Goal: Task Accomplishment & Management: Complete application form

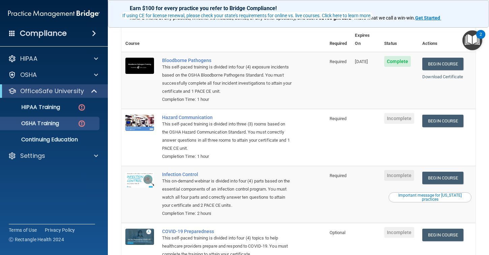
scroll to position [57, 0]
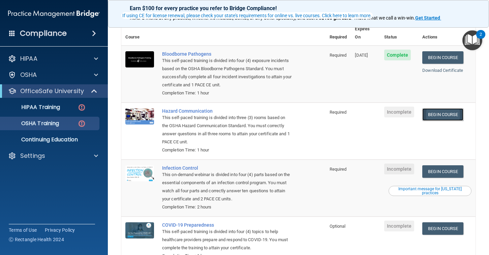
click at [452, 108] on link "Begin Course" at bounding box center [442, 114] width 41 height 12
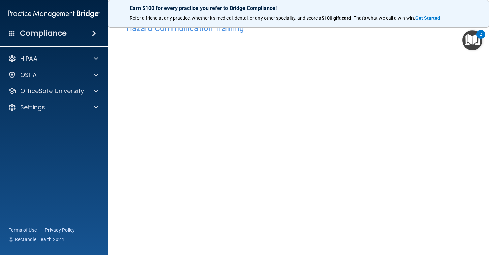
scroll to position [14, 0]
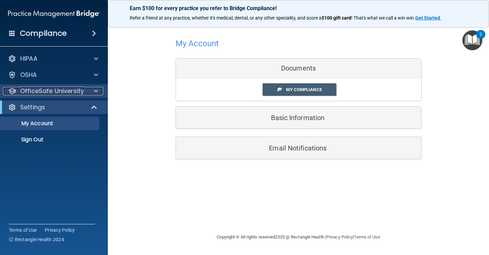
click at [65, 91] on p "OfficeSafe University" at bounding box center [52, 91] width 64 height 8
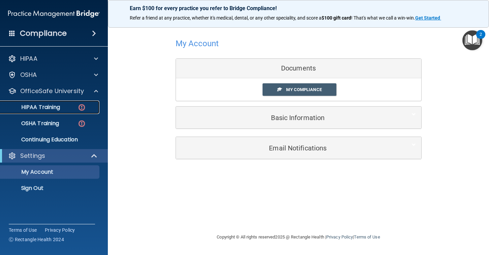
click at [54, 109] on p "HIPAA Training" at bounding box center [32, 107] width 56 height 7
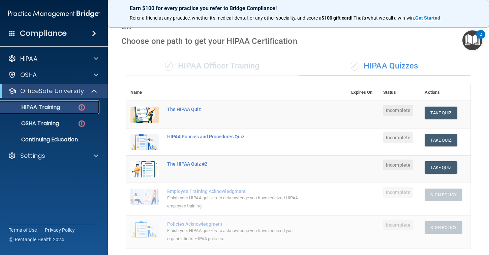
scroll to position [18, 0]
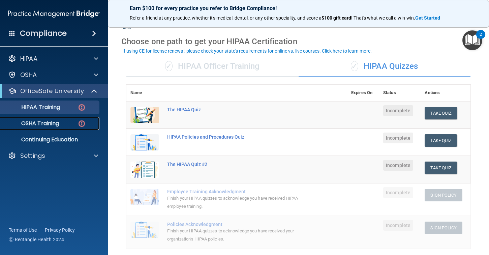
click at [53, 122] on p "OSHA Training" at bounding box center [31, 123] width 55 height 7
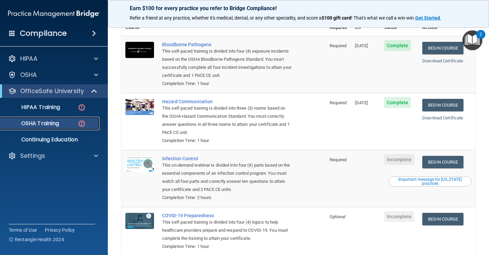
scroll to position [93, 0]
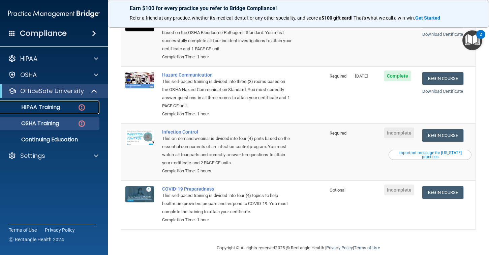
click at [64, 106] on div "HIPAA Training" at bounding box center [50, 107] width 92 height 7
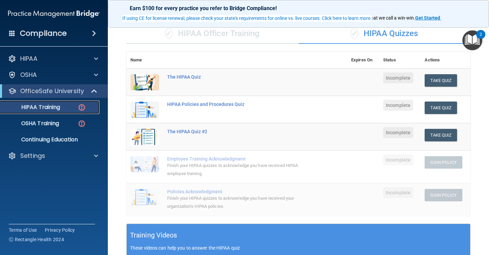
scroll to position [51, 0]
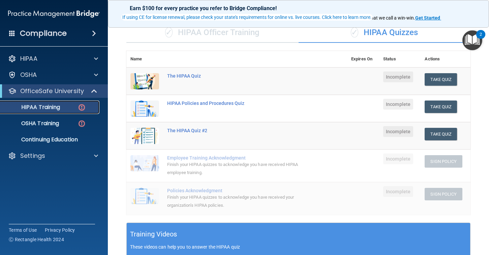
click at [48, 108] on p "HIPAA Training" at bounding box center [32, 107] width 56 height 7
click at [51, 123] on p "OSHA Training" at bounding box center [31, 123] width 55 height 7
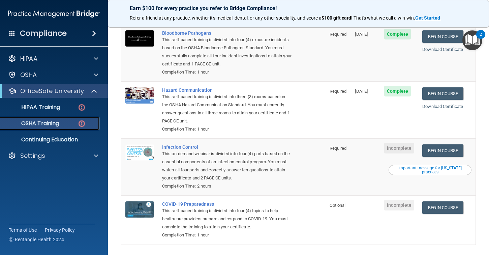
scroll to position [95, 0]
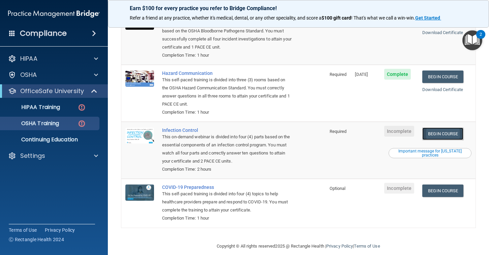
click at [454, 127] on link "Begin Course" at bounding box center [442, 133] width 41 height 12
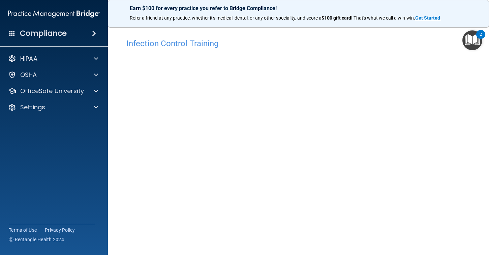
scroll to position [34, 0]
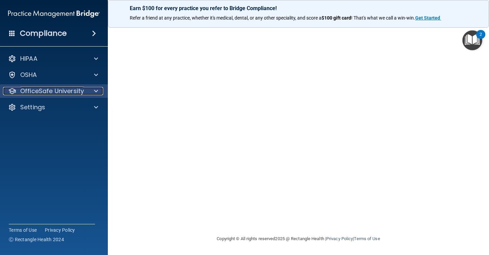
click at [63, 92] on p "OfficeSafe University" at bounding box center [52, 91] width 64 height 8
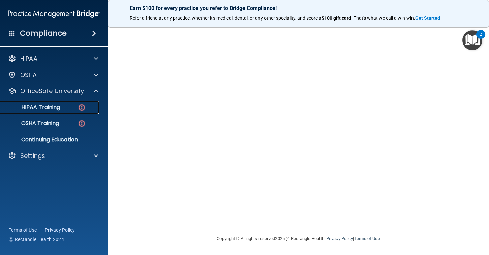
click at [54, 108] on p "HIPAA Training" at bounding box center [32, 107] width 56 height 7
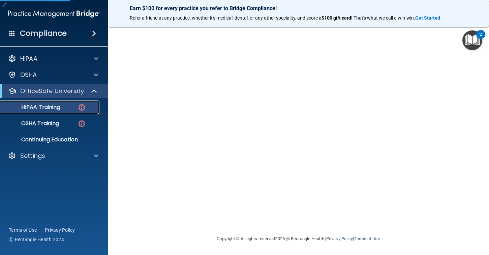
scroll to position [228, 0]
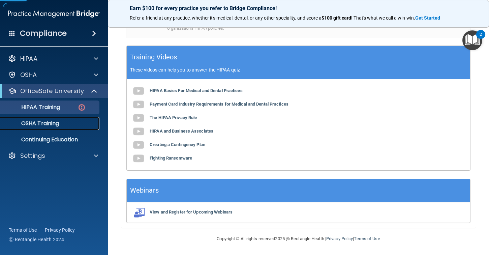
click at [41, 126] on p "OSHA Training" at bounding box center [31, 123] width 55 height 7
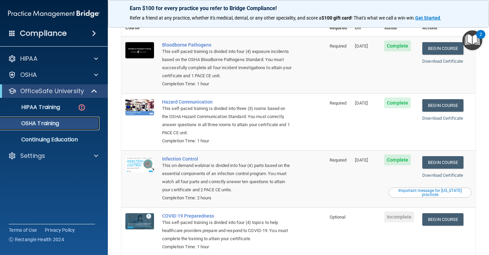
scroll to position [76, 0]
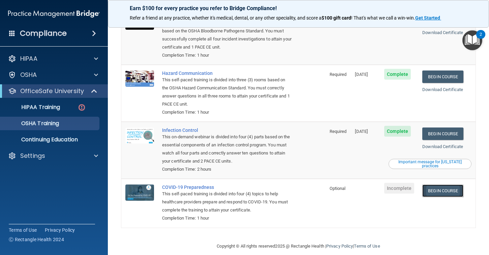
click at [445, 184] on link "Begin Course" at bounding box center [442, 190] width 41 height 12
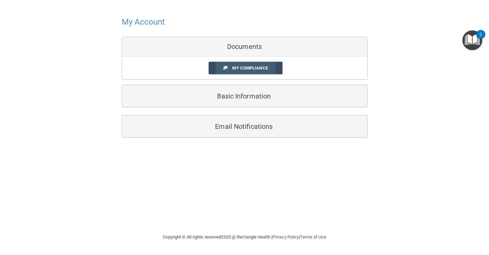
click at [243, 68] on span "My Compliance" at bounding box center [249, 67] width 35 height 5
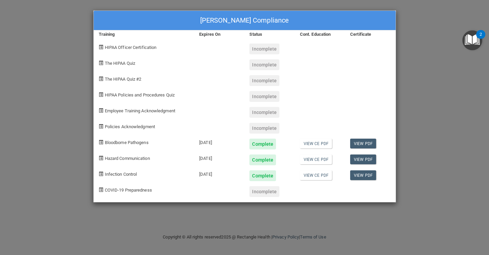
click at [409, 55] on div "Brenna Kyllo's Compliance Training Expires On Status Cont. Education Certificat…" at bounding box center [244, 127] width 489 height 255
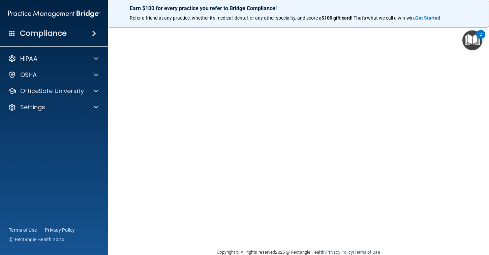
scroll to position [18, 0]
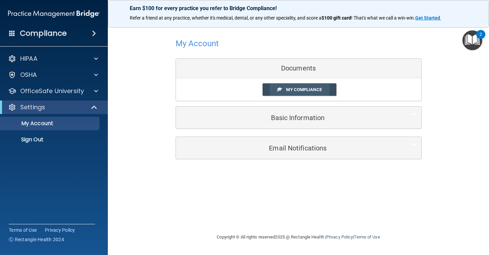
click at [301, 92] on span "My Compliance" at bounding box center [303, 89] width 35 height 5
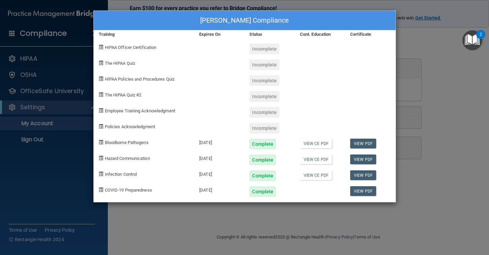
click at [413, 90] on div "Brenna Kyllo's Compliance Training Expires On Status Cont. Education Certificat…" at bounding box center [244, 127] width 489 height 255
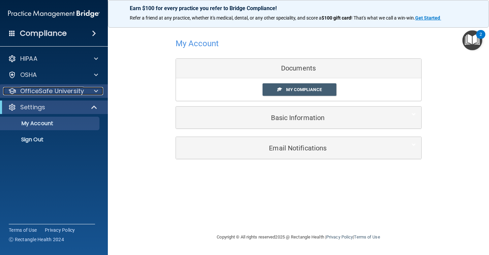
click at [43, 94] on p "OfficeSafe University" at bounding box center [52, 91] width 64 height 8
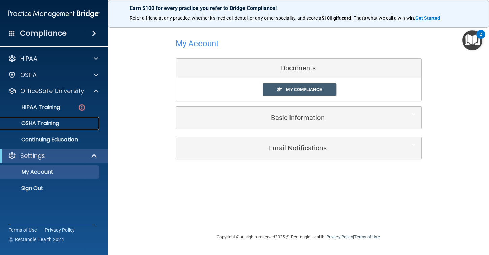
click at [50, 126] on p "OSHA Training" at bounding box center [31, 123] width 55 height 7
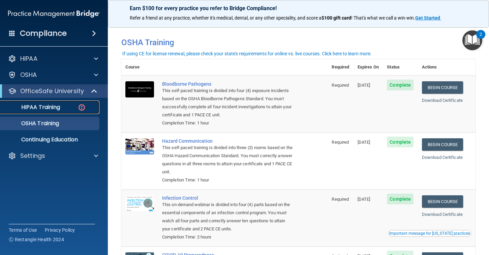
click at [71, 108] on div "HIPAA Training" at bounding box center [50, 107] width 92 height 7
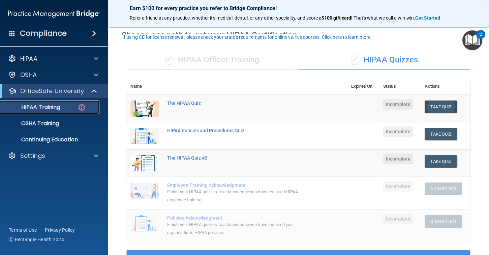
scroll to position [19, 0]
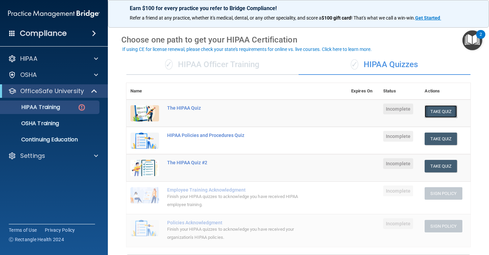
click at [444, 112] on button "Take Quiz" at bounding box center [440, 111] width 32 height 12
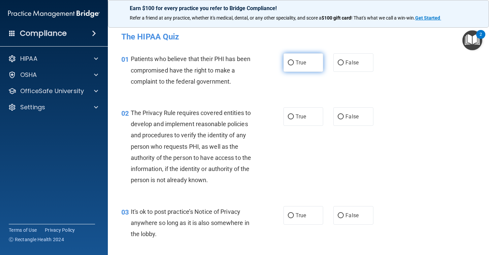
click at [291, 64] on input "True" at bounding box center [291, 62] width 6 height 5
radio input "true"
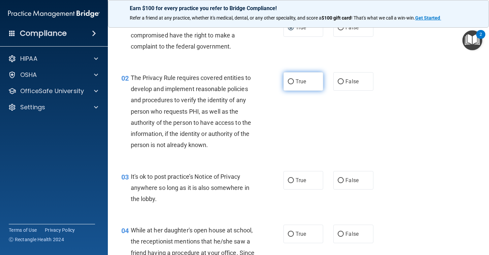
click at [303, 83] on span "True" at bounding box center [300, 81] width 10 height 6
click at [294, 83] on input "True" at bounding box center [291, 81] width 6 height 5
radio input "true"
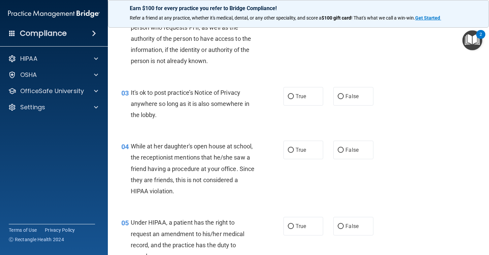
scroll to position [120, 0]
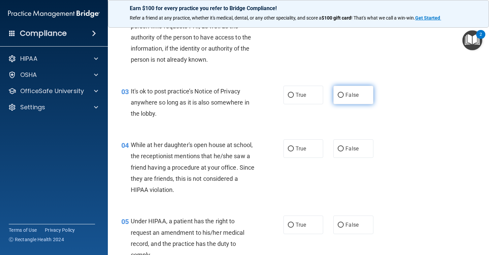
click at [345, 99] on label "False" at bounding box center [353, 95] width 40 height 19
click at [343, 98] on input "False" at bounding box center [340, 95] width 6 height 5
radio input "true"
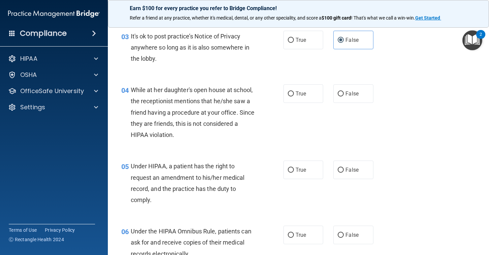
scroll to position [165, 0]
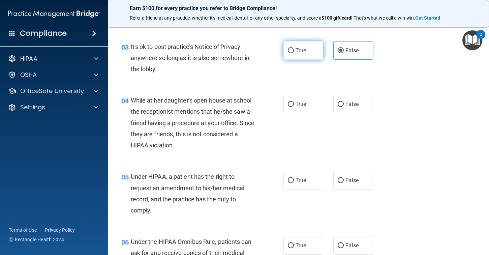
click at [301, 56] on label "True" at bounding box center [303, 50] width 40 height 19
click at [294, 53] on input "True" at bounding box center [291, 50] width 6 height 5
radio input "true"
radio input "false"
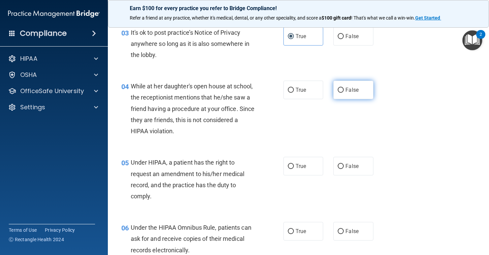
click at [351, 93] on label "False" at bounding box center [353, 89] width 40 height 19
click at [343, 93] on input "False" at bounding box center [340, 90] width 6 height 5
radio input "true"
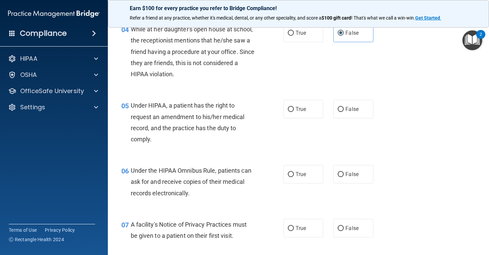
scroll to position [237, 0]
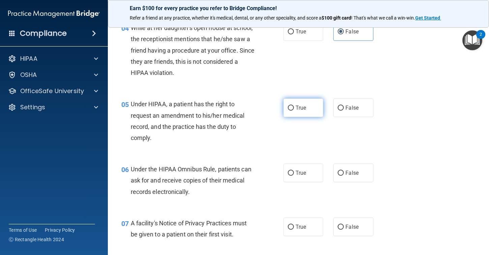
click at [302, 111] on label "True" at bounding box center [303, 107] width 40 height 19
click at [294, 110] on input "True" at bounding box center [291, 107] width 6 height 5
radio input "true"
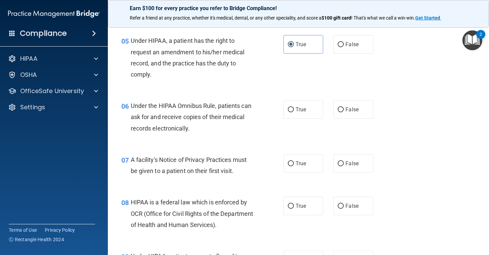
scroll to position [303, 0]
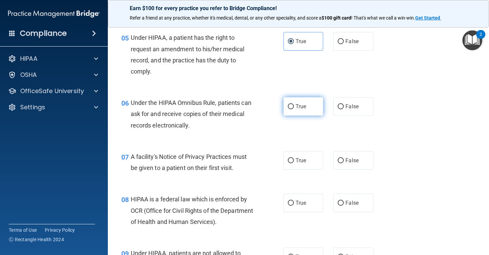
click at [303, 110] on label "True" at bounding box center [303, 106] width 40 height 19
click at [294, 109] on input "True" at bounding box center [291, 106] width 6 height 5
radio input "true"
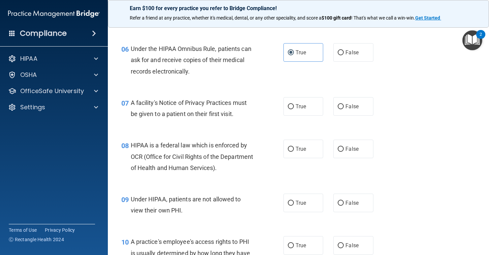
scroll to position [359, 0]
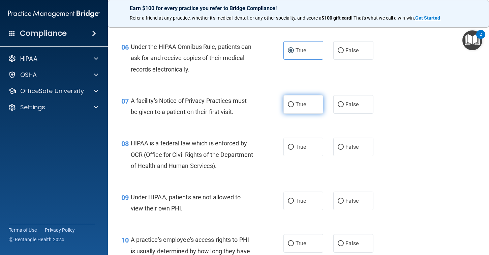
click at [306, 103] on label "True" at bounding box center [303, 104] width 40 height 19
click at [294, 103] on input "True" at bounding box center [291, 104] width 6 height 5
radio input "true"
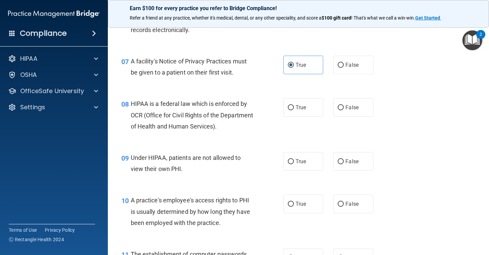
scroll to position [404, 0]
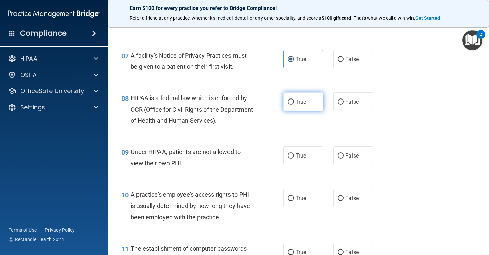
click at [312, 101] on label "True" at bounding box center [303, 101] width 40 height 19
click at [294, 101] on input "True" at bounding box center [291, 101] width 6 height 5
radio input "true"
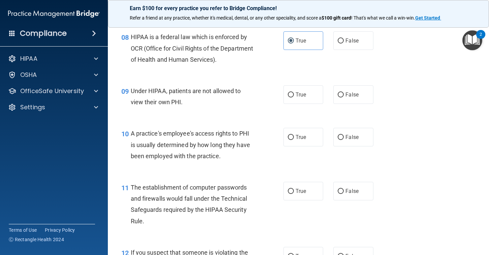
scroll to position [466, 0]
click at [345, 97] on label "False" at bounding box center [353, 94] width 40 height 19
click at [343, 97] on input "False" at bounding box center [340, 94] width 6 height 5
radio input "true"
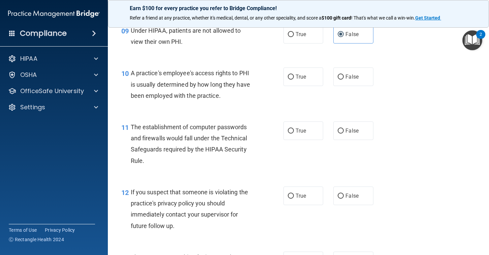
scroll to position [530, 0]
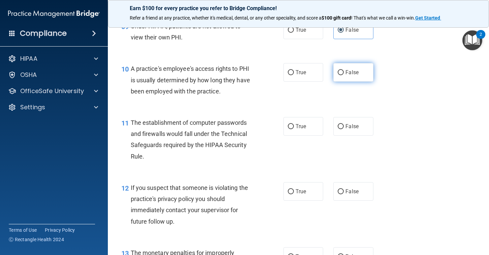
click at [361, 80] on label "False" at bounding box center [353, 72] width 40 height 19
click at [343, 75] on input "False" at bounding box center [340, 72] width 6 height 5
radio input "true"
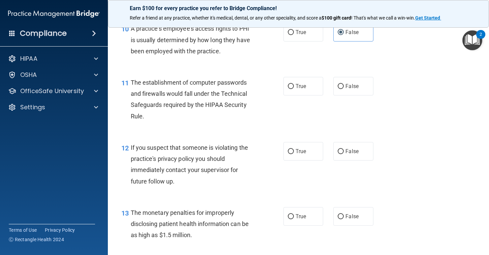
scroll to position [575, 0]
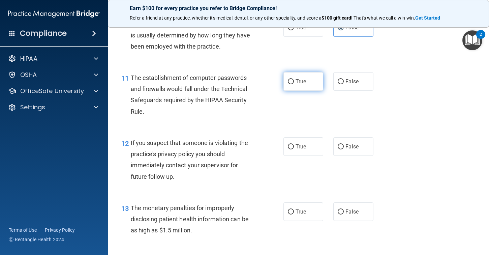
click at [306, 84] on label "True" at bounding box center [303, 81] width 40 height 19
click at [294, 84] on input "True" at bounding box center [291, 81] width 6 height 5
radio input "true"
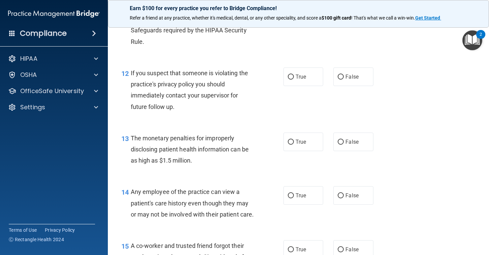
scroll to position [650, 0]
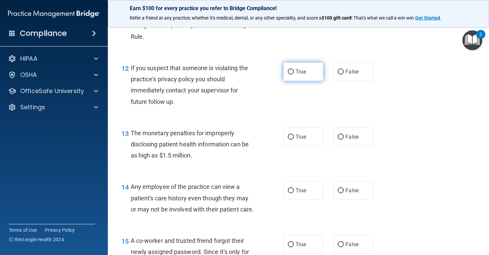
click at [298, 72] on span "True" at bounding box center [300, 71] width 10 height 6
click at [294, 72] on input "True" at bounding box center [291, 71] width 6 height 5
radio input "true"
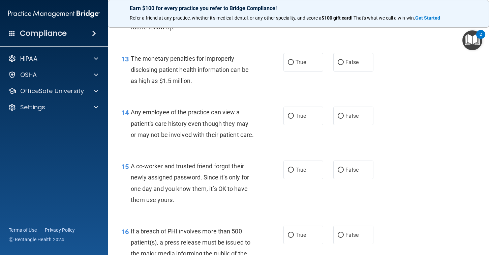
scroll to position [723, 0]
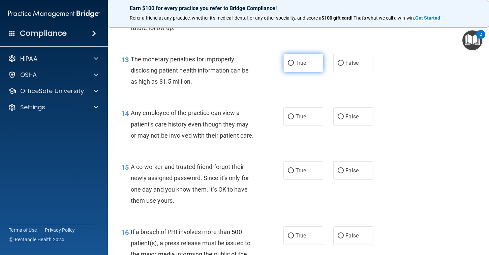
click at [300, 65] on span "True" at bounding box center [300, 63] width 10 height 6
click at [294, 65] on input "True" at bounding box center [291, 63] width 6 height 5
radio input "true"
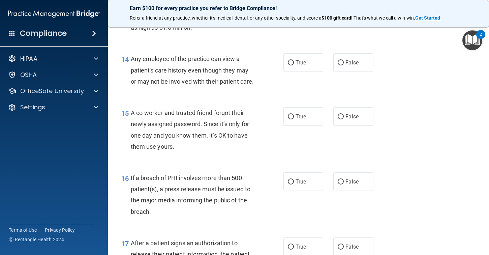
scroll to position [779, 0]
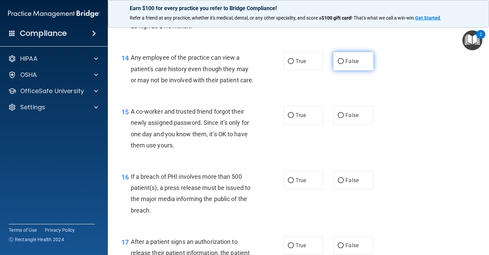
click at [352, 66] on label "False" at bounding box center [353, 61] width 40 height 19
click at [343, 64] on input "False" at bounding box center [340, 61] width 6 height 5
radio input "true"
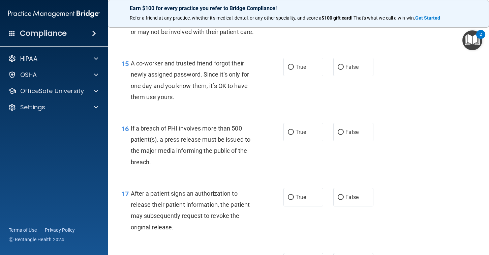
scroll to position [828, 0]
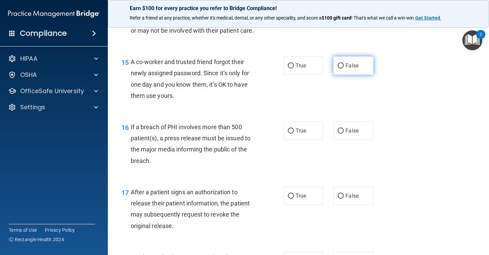
click at [357, 66] on span "False" at bounding box center [351, 65] width 13 height 6
click at [343, 66] on input "False" at bounding box center [340, 65] width 6 height 5
radio input "true"
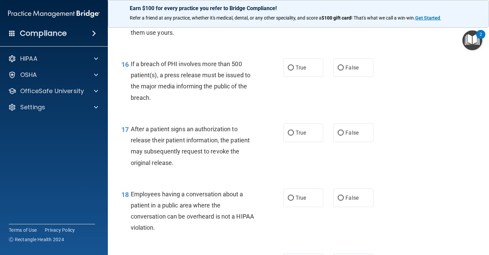
scroll to position [885, 0]
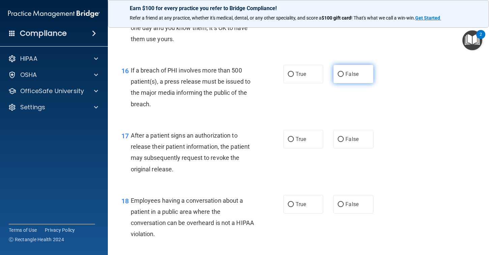
click at [362, 74] on label "False" at bounding box center [353, 74] width 40 height 19
click at [343, 74] on input "False" at bounding box center [340, 74] width 6 height 5
radio input "true"
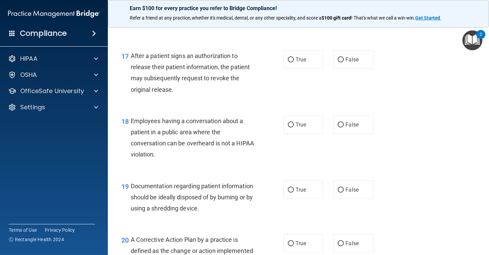
scroll to position [964, 0]
click at [299, 58] on span "True" at bounding box center [300, 60] width 10 height 6
click at [294, 58] on input "True" at bounding box center [291, 60] width 6 height 5
radio input "true"
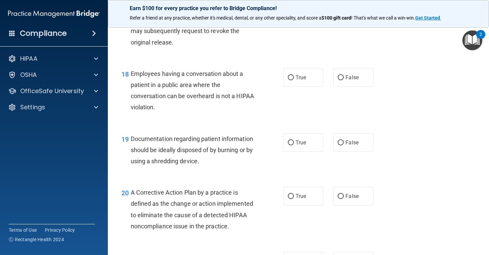
scroll to position [998, 0]
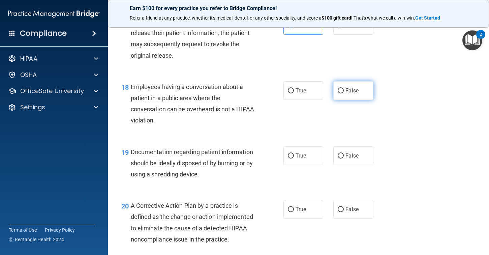
click at [354, 87] on span "False" at bounding box center [351, 90] width 13 height 6
click at [343, 88] on input "False" at bounding box center [340, 90] width 6 height 5
radio input "true"
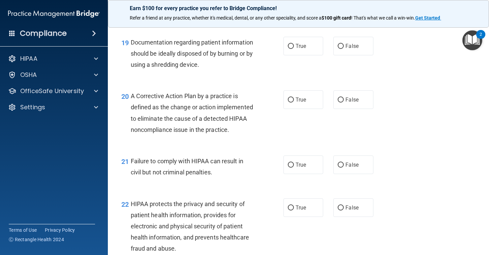
scroll to position [1108, 0]
click at [305, 48] on span "True" at bounding box center [300, 45] width 10 height 6
click at [294, 48] on input "True" at bounding box center [291, 45] width 6 height 5
radio input "true"
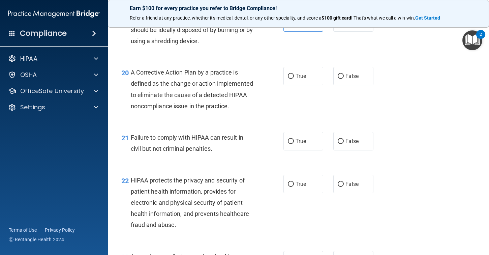
scroll to position [1132, 0]
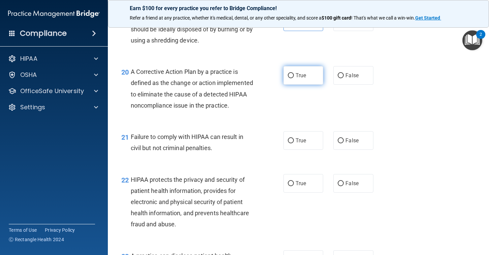
click at [290, 74] on input "True" at bounding box center [291, 75] width 6 height 5
radio input "true"
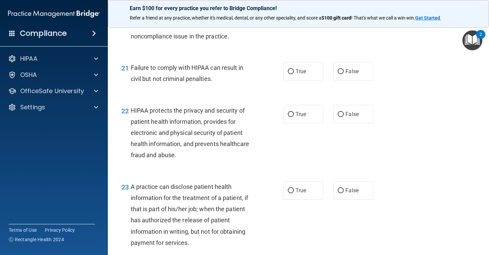
scroll to position [1203, 0]
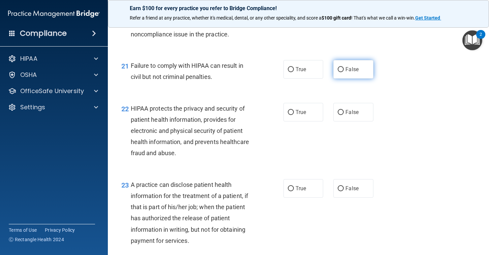
click at [346, 68] on span "False" at bounding box center [351, 69] width 13 height 6
click at [343, 68] on input "False" at bounding box center [340, 69] width 6 height 5
radio input "true"
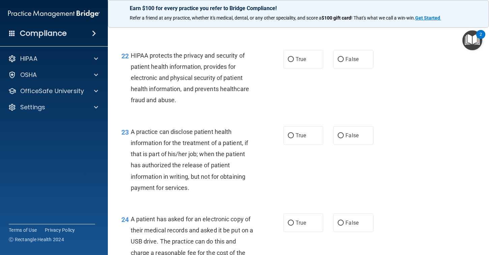
scroll to position [1265, 0]
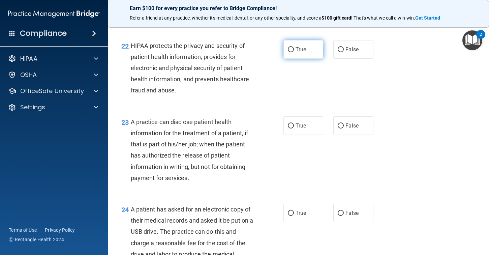
click at [301, 50] on span "True" at bounding box center [300, 49] width 10 height 6
click at [294, 50] on input "True" at bounding box center [291, 49] width 6 height 5
radio input "true"
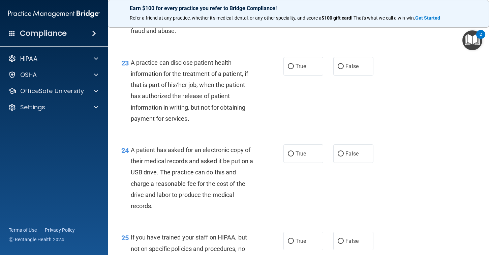
scroll to position [1328, 0]
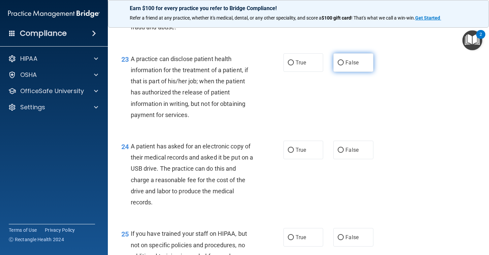
click at [342, 65] on label "False" at bounding box center [353, 62] width 40 height 19
click at [342, 65] on input "False" at bounding box center [340, 62] width 6 height 5
radio input "true"
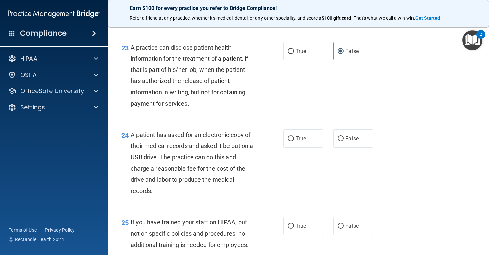
scroll to position [1321, 0]
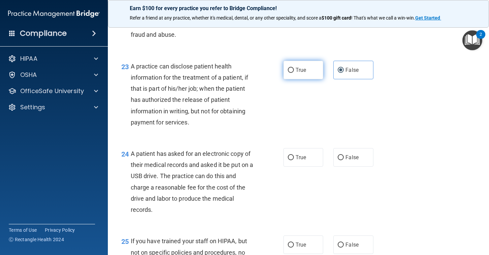
click at [297, 67] on span "True" at bounding box center [300, 70] width 10 height 6
click at [294, 68] on input "True" at bounding box center [291, 70] width 6 height 5
radio input "true"
radio input "false"
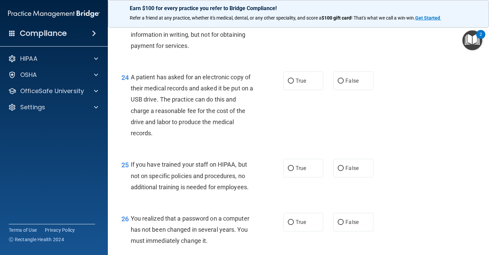
scroll to position [1408, 0]
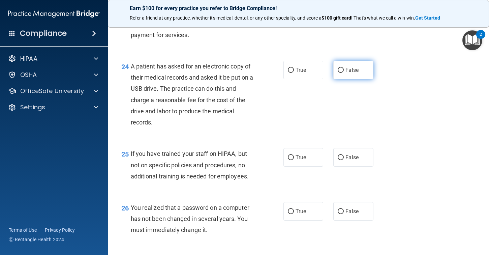
click at [347, 65] on label "False" at bounding box center [353, 70] width 40 height 19
click at [343, 68] on input "False" at bounding box center [340, 70] width 6 height 5
radio input "true"
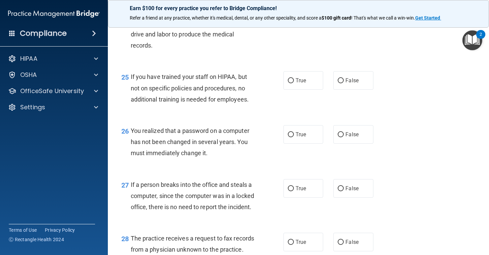
scroll to position [1487, 0]
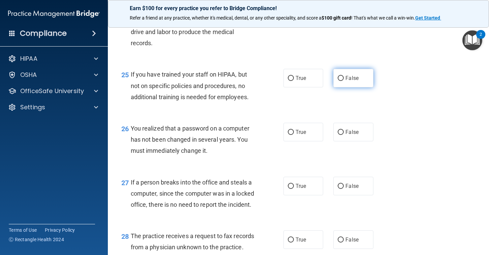
click at [345, 74] on label "False" at bounding box center [353, 78] width 40 height 19
click at [343, 76] on input "False" at bounding box center [340, 78] width 6 height 5
radio input "true"
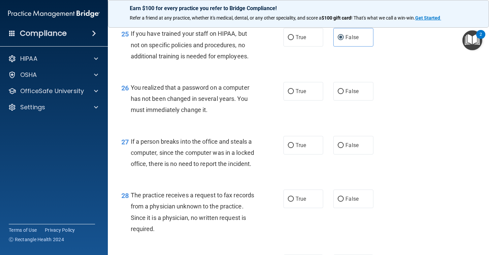
scroll to position [1528, 0]
click at [292, 91] on input "True" at bounding box center [291, 91] width 6 height 5
radio input "true"
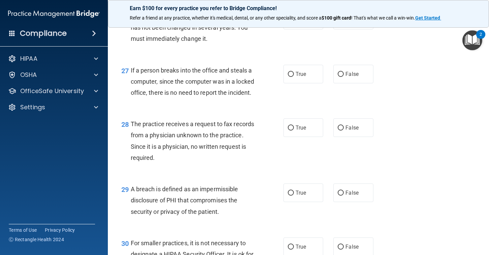
scroll to position [1601, 0]
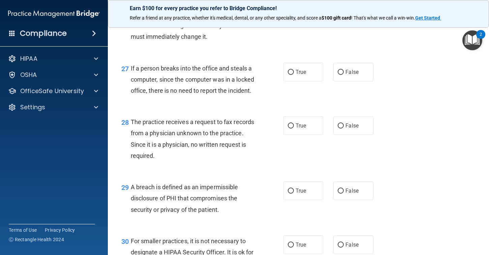
click at [355, 59] on div "27 If a person breaks into the office and steals a computer, since the computer…" at bounding box center [298, 81] width 364 height 54
click at [352, 74] on span "False" at bounding box center [351, 72] width 13 height 6
click at [343, 74] on input "False" at bounding box center [340, 72] width 6 height 5
radio input "true"
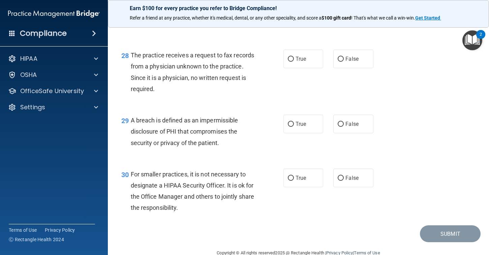
scroll to position [1674, 0]
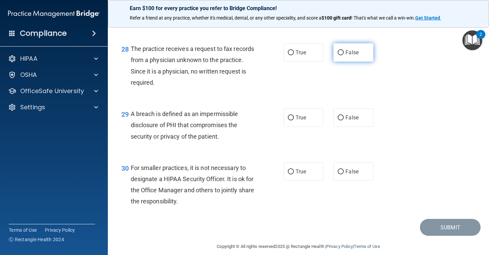
click at [346, 56] on span "False" at bounding box center [351, 52] width 13 height 6
click at [343, 55] on input "False" at bounding box center [340, 52] width 6 height 5
radio input "true"
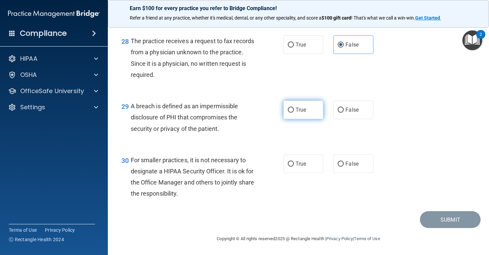
click at [301, 110] on span "True" at bounding box center [300, 109] width 10 height 6
click at [294, 110] on input "True" at bounding box center [291, 109] width 6 height 5
radio input "true"
click at [311, 165] on label "True" at bounding box center [303, 163] width 40 height 19
click at [294, 165] on input "True" at bounding box center [291, 163] width 6 height 5
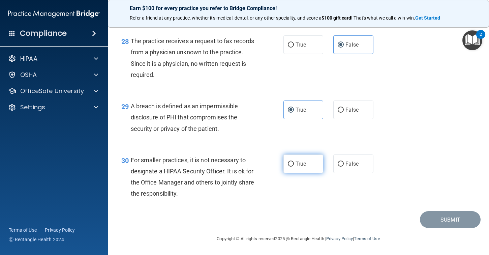
radio input "true"
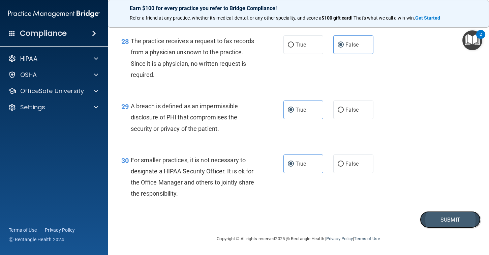
click at [434, 217] on button "Submit" at bounding box center [450, 219] width 61 height 17
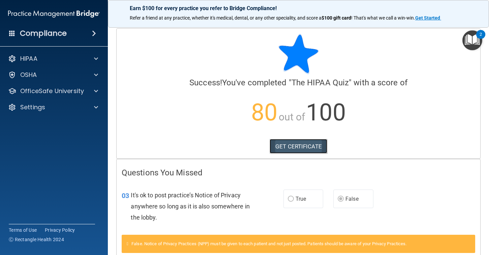
click at [302, 149] on link "GET CERTIFICATE" at bounding box center [298, 146] width 58 height 15
click at [88, 57] on div at bounding box center [95, 59] width 17 height 8
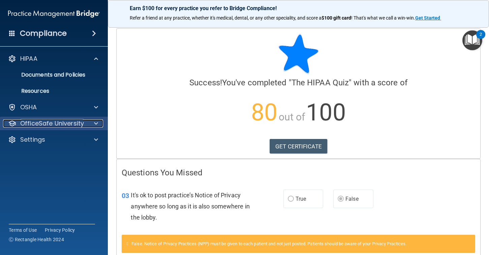
click at [94, 121] on div at bounding box center [95, 123] width 17 height 8
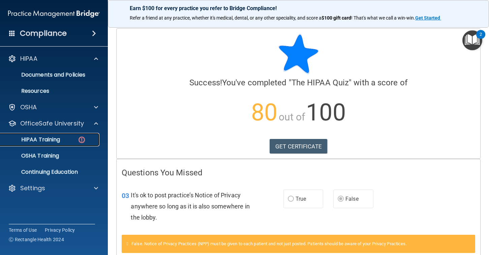
click at [55, 140] on p "HIPAA Training" at bounding box center [32, 139] width 56 height 7
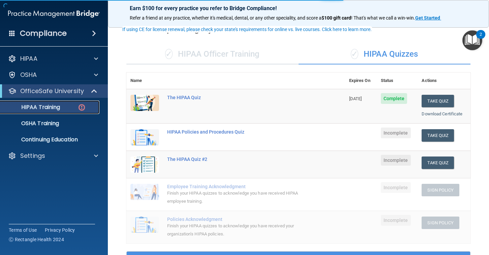
scroll to position [40, 0]
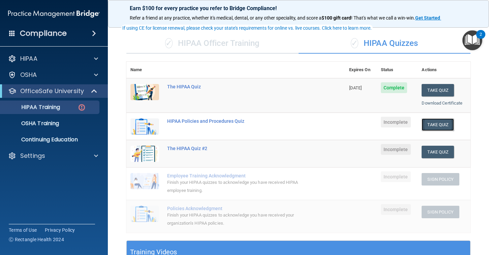
click at [434, 124] on button "Take Quiz" at bounding box center [437, 124] width 32 height 12
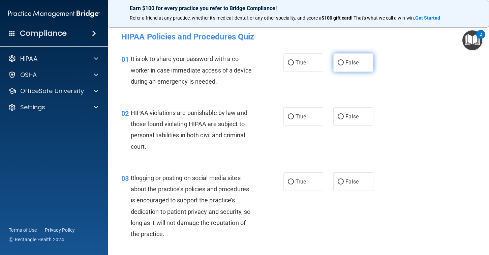
click at [347, 65] on span "False" at bounding box center [351, 62] width 13 height 6
click at [343, 65] on input "False" at bounding box center [340, 62] width 6 height 5
radio input "true"
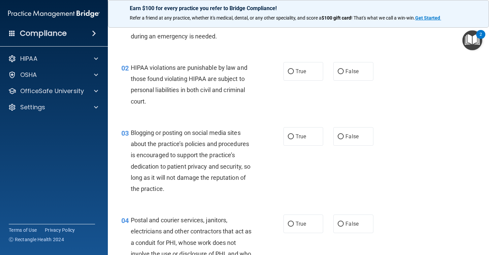
scroll to position [46, 0]
click at [299, 73] on span "True" at bounding box center [300, 70] width 10 height 6
click at [294, 73] on input "True" at bounding box center [291, 70] width 6 height 5
radio input "true"
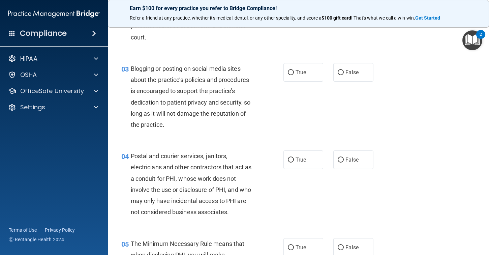
scroll to position [103, 0]
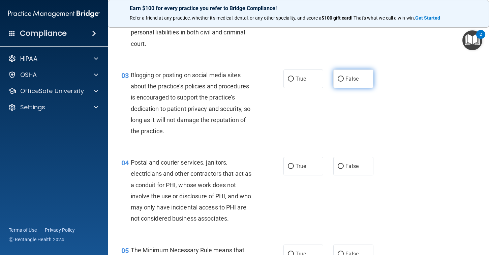
click at [349, 77] on span "False" at bounding box center [351, 78] width 13 height 6
click at [343, 77] on input "False" at bounding box center [340, 78] width 6 height 5
radio input "true"
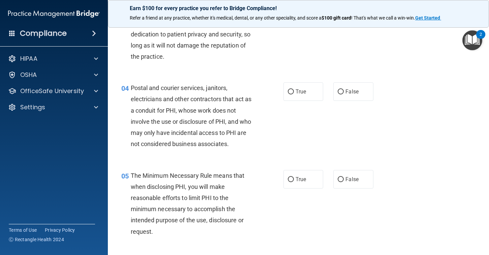
scroll to position [181, 0]
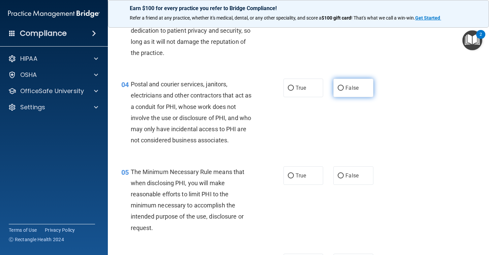
click at [347, 87] on span "False" at bounding box center [351, 88] width 13 height 6
click at [343, 87] on input "False" at bounding box center [340, 88] width 6 height 5
radio input "true"
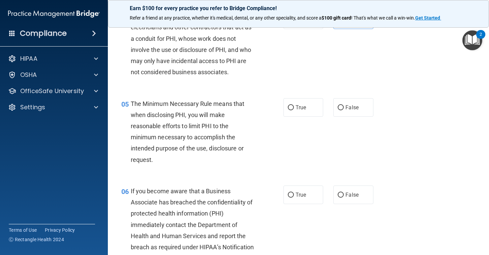
scroll to position [251, 0]
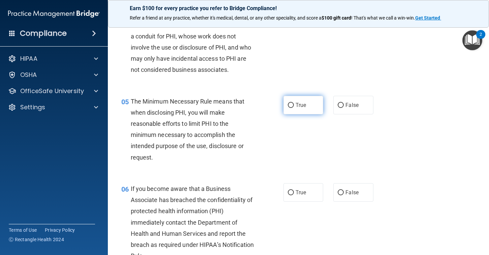
click at [290, 101] on label "True" at bounding box center [303, 105] width 40 height 19
click at [290, 103] on input "True" at bounding box center [291, 105] width 6 height 5
radio input "true"
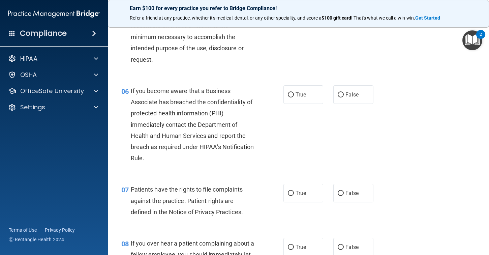
scroll to position [351, 0]
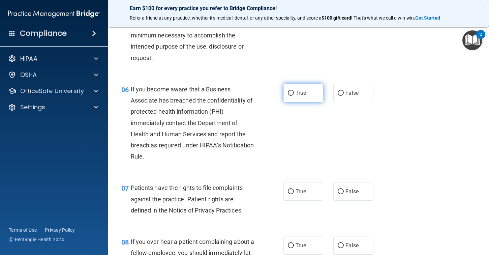
click at [295, 94] on label "True" at bounding box center [303, 93] width 40 height 19
click at [294, 94] on input "True" at bounding box center [291, 93] width 6 height 5
radio input "true"
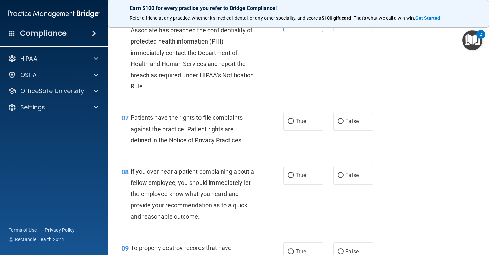
scroll to position [420, 0]
click at [302, 118] on label "True" at bounding box center [303, 121] width 40 height 19
click at [294, 120] on input "True" at bounding box center [291, 122] width 6 height 5
radio input "true"
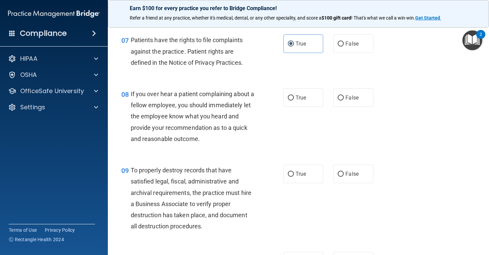
scroll to position [499, 0]
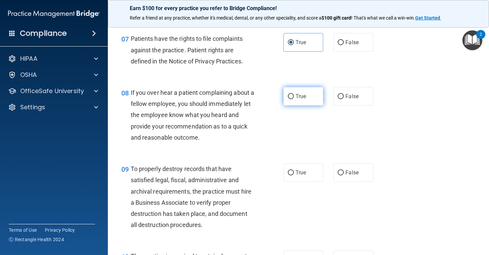
click at [299, 94] on span "True" at bounding box center [300, 96] width 10 height 6
click at [294, 94] on input "True" at bounding box center [291, 96] width 6 height 5
radio input "true"
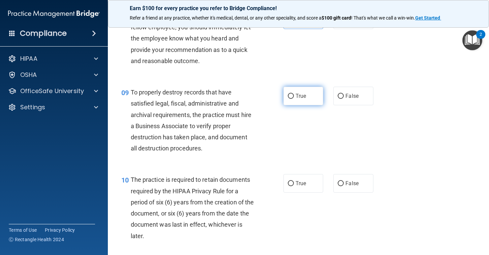
click at [297, 99] on span "True" at bounding box center [300, 96] width 10 height 6
click at [294, 99] on input "True" at bounding box center [291, 96] width 6 height 5
radio input "true"
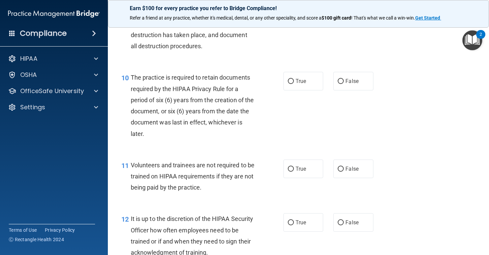
scroll to position [680, 0]
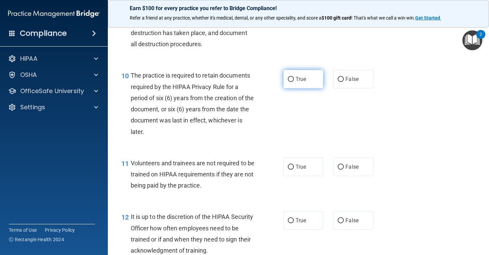
click at [295, 80] on span "True" at bounding box center [300, 79] width 10 height 6
click at [294, 80] on input "True" at bounding box center [291, 79] width 6 height 5
radio input "true"
click at [345, 80] on label "False" at bounding box center [353, 79] width 40 height 19
click at [343, 80] on input "False" at bounding box center [340, 79] width 6 height 5
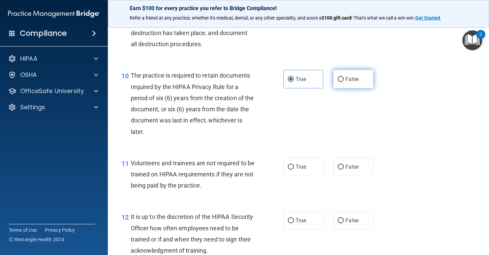
radio input "true"
radio input "false"
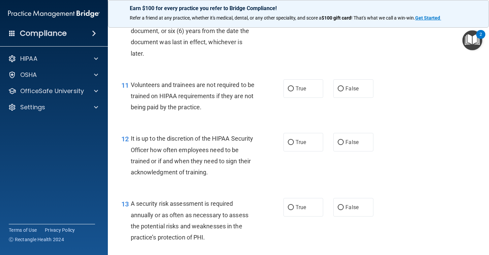
scroll to position [759, 0]
click at [356, 91] on label "False" at bounding box center [353, 87] width 40 height 19
click at [343, 91] on input "False" at bounding box center [340, 88] width 6 height 5
radio input "true"
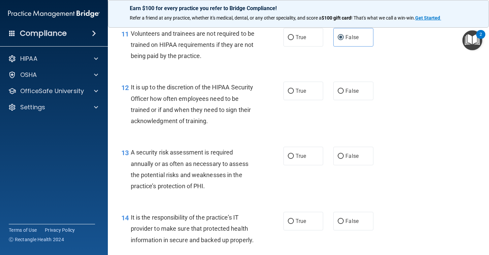
scroll to position [810, 0]
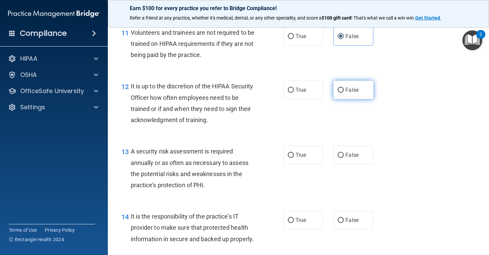
click at [354, 91] on span "False" at bounding box center [351, 90] width 13 height 6
click at [343, 91] on input "False" at bounding box center [340, 90] width 6 height 5
radio input "true"
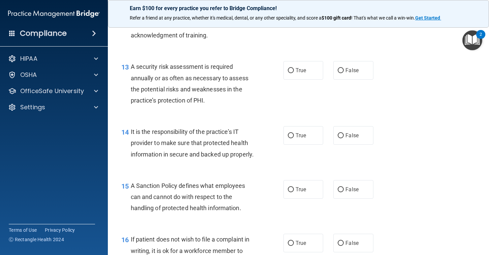
scroll to position [895, 0]
click at [297, 69] on span "True" at bounding box center [300, 70] width 10 height 6
click at [294, 69] on input "True" at bounding box center [291, 70] width 6 height 5
radio input "true"
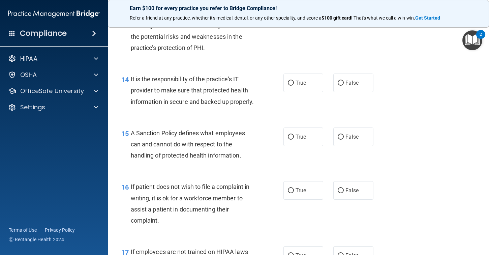
scroll to position [949, 0]
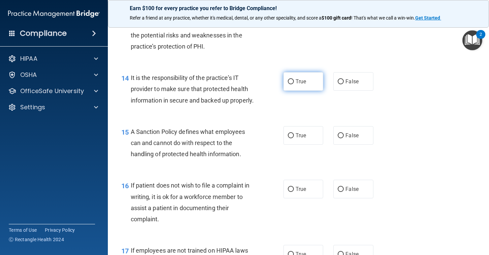
click at [304, 84] on span "True" at bounding box center [300, 81] width 10 height 6
click at [294, 84] on input "True" at bounding box center [291, 81] width 6 height 5
radio input "true"
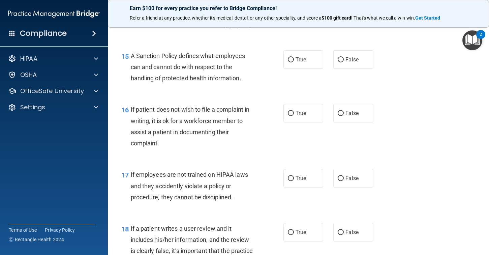
scroll to position [1025, 0]
click at [304, 62] on span "True" at bounding box center [300, 59] width 10 height 6
click at [294, 62] on input "True" at bounding box center [291, 59] width 6 height 5
radio input "true"
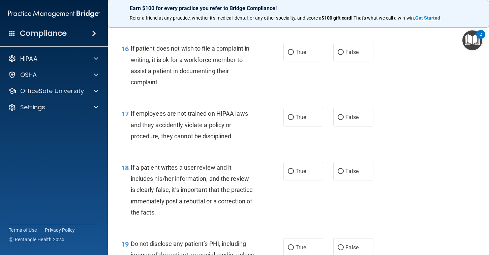
scroll to position [1087, 0]
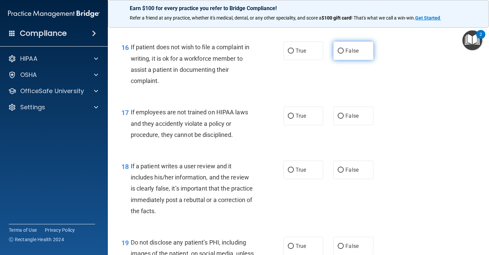
click at [351, 60] on label "False" at bounding box center [353, 50] width 40 height 19
click at [343, 54] on input "False" at bounding box center [340, 50] width 6 height 5
radio input "true"
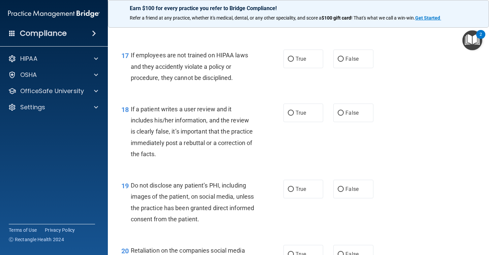
scroll to position [1148, 0]
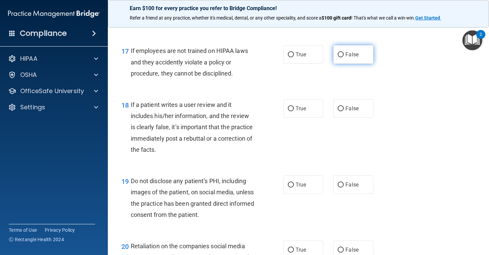
click at [356, 64] on label "False" at bounding box center [353, 54] width 40 height 19
click at [343, 57] on input "False" at bounding box center [340, 54] width 6 height 5
radio input "true"
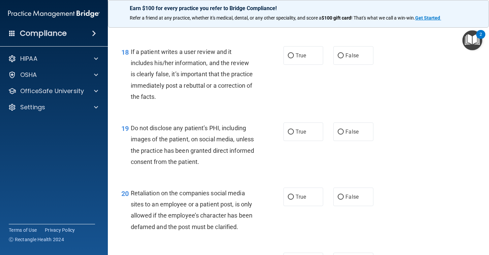
scroll to position [1206, 0]
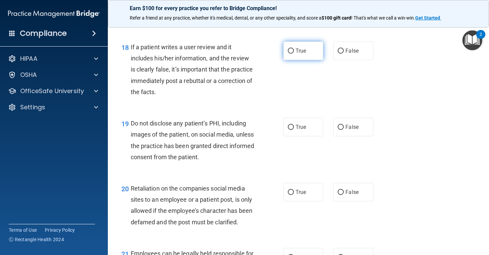
click at [310, 60] on label "True" at bounding box center [303, 50] width 40 height 19
click at [294, 54] on input "True" at bounding box center [291, 50] width 6 height 5
radio input "true"
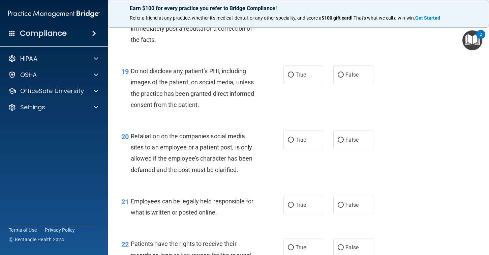
scroll to position [1264, 0]
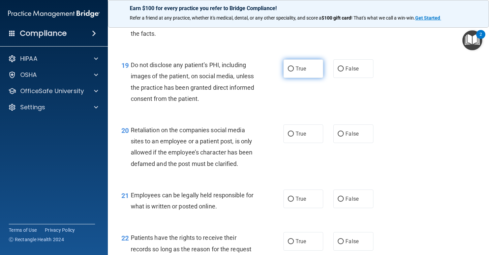
click at [300, 74] on label "True" at bounding box center [303, 68] width 40 height 19
click at [294, 71] on input "True" at bounding box center [291, 68] width 6 height 5
radio input "true"
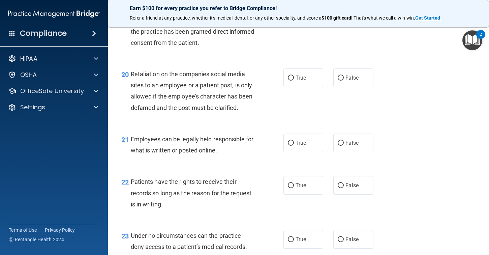
scroll to position [1325, 0]
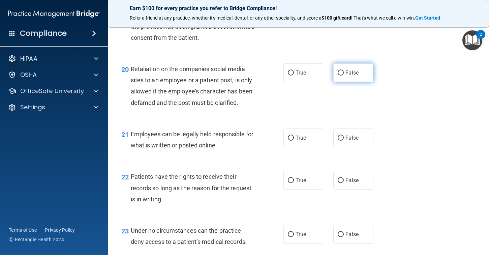
click at [346, 82] on label "False" at bounding box center [353, 72] width 40 height 19
click at [343, 75] on input "False" at bounding box center [340, 72] width 6 height 5
radio input "true"
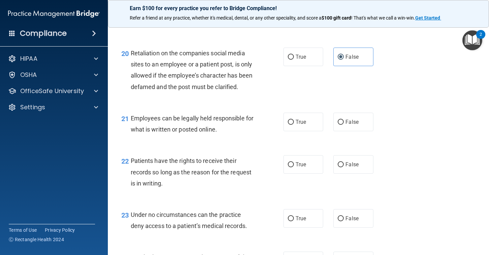
scroll to position [1340, 0]
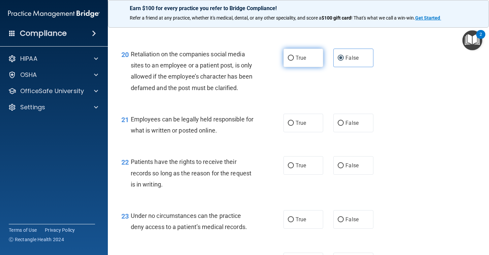
click at [305, 61] on span "True" at bounding box center [300, 58] width 10 height 6
click at [294, 61] on input "True" at bounding box center [291, 58] width 6 height 5
radio input "true"
radio input "false"
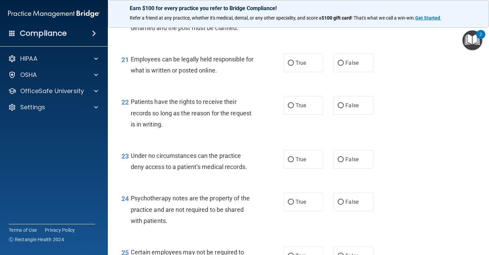
scroll to position [1409, 0]
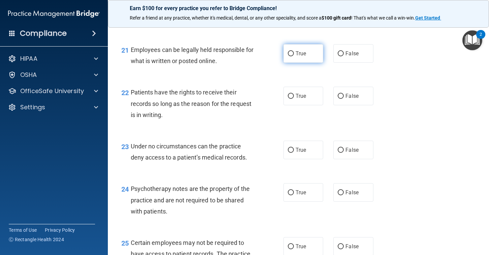
click at [312, 63] on label "True" at bounding box center [303, 53] width 40 height 19
click at [294, 56] on input "True" at bounding box center [291, 53] width 6 height 5
radio input "true"
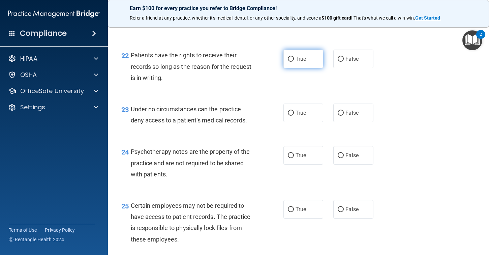
click at [297, 68] on label "True" at bounding box center [303, 59] width 40 height 19
click at [294, 62] on input "True" at bounding box center [291, 59] width 6 height 5
radio input "true"
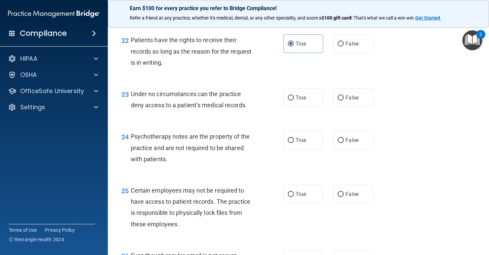
scroll to position [1457, 0]
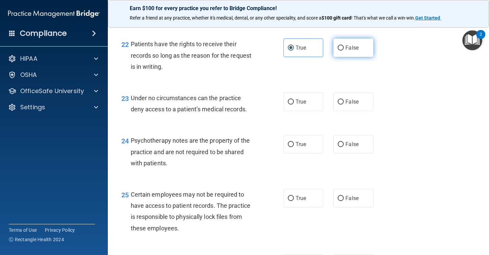
click at [359, 57] on label "False" at bounding box center [353, 47] width 40 height 19
click at [343, 51] on input "False" at bounding box center [340, 47] width 6 height 5
radio input "true"
radio input "false"
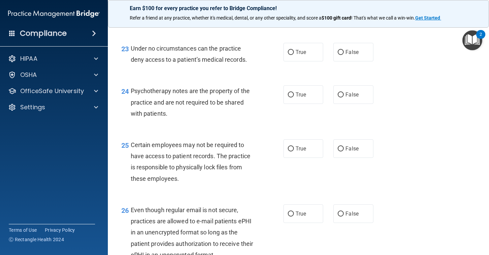
scroll to position [1508, 0]
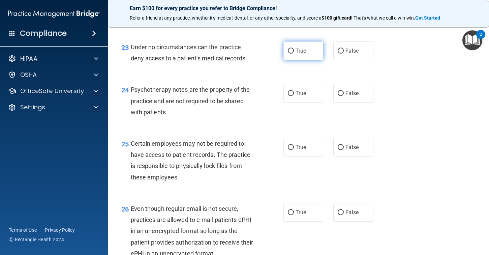
click at [299, 60] on label "True" at bounding box center [303, 50] width 40 height 19
click at [294, 54] on input "True" at bounding box center [291, 50] width 6 height 5
radio input "true"
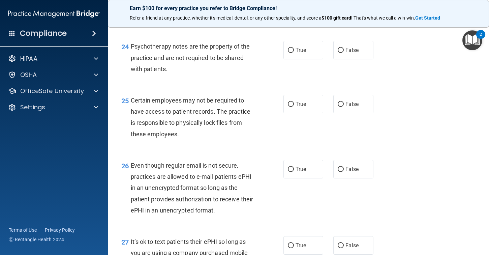
scroll to position [1552, 0]
click at [363, 59] on label "False" at bounding box center [353, 49] width 40 height 19
click at [343, 52] on input "False" at bounding box center [340, 49] width 6 height 5
radio input "true"
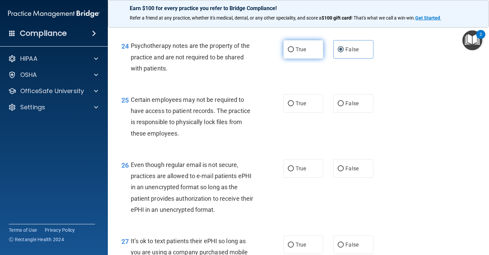
click at [312, 59] on label "True" at bounding box center [303, 49] width 40 height 19
click at [294, 52] on input "True" at bounding box center [291, 49] width 6 height 5
radio input "true"
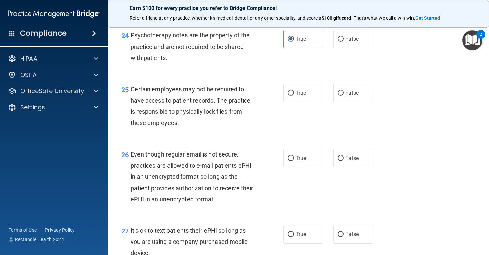
scroll to position [1559, 0]
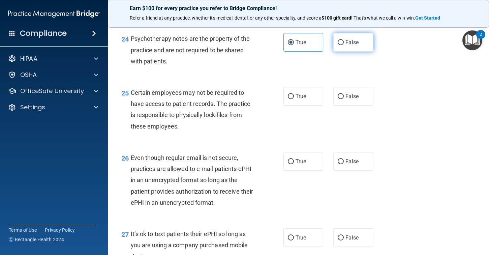
click at [364, 52] on label "False" at bounding box center [353, 42] width 40 height 19
click at [343, 45] on input "False" at bounding box center [340, 42] width 6 height 5
radio input "true"
radio input "false"
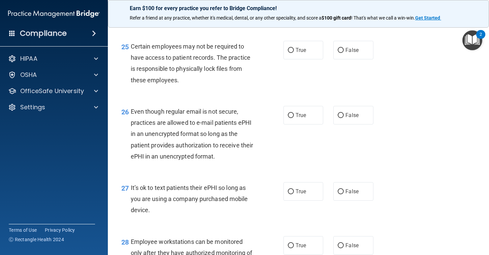
scroll to position [1610, 0]
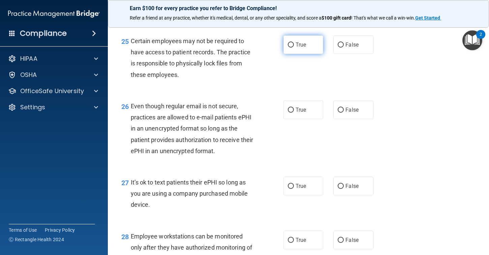
click at [292, 47] on input "True" at bounding box center [291, 44] width 6 height 5
radio input "true"
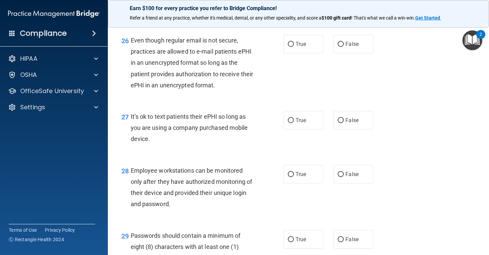
scroll to position [1687, 0]
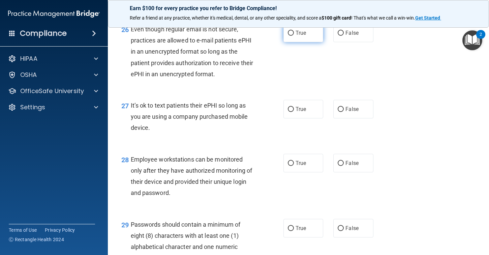
click at [292, 42] on label "True" at bounding box center [303, 33] width 40 height 19
click at [292, 36] on input "True" at bounding box center [291, 33] width 6 height 5
radio input "true"
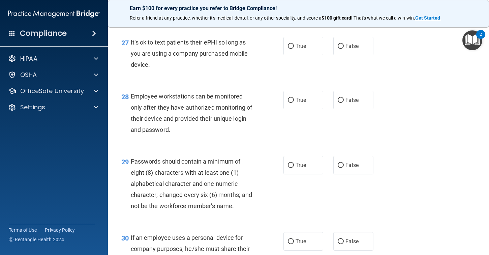
scroll to position [1750, 0]
click at [333, 55] on label "False" at bounding box center [353, 45] width 40 height 19
click at [337, 48] on input "False" at bounding box center [340, 45] width 6 height 5
radio input "true"
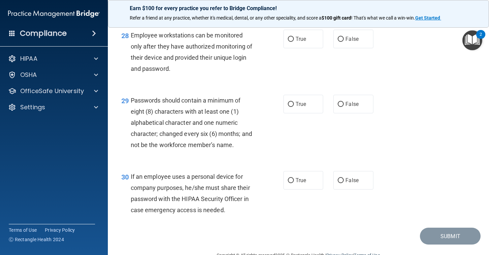
scroll to position [1813, 0]
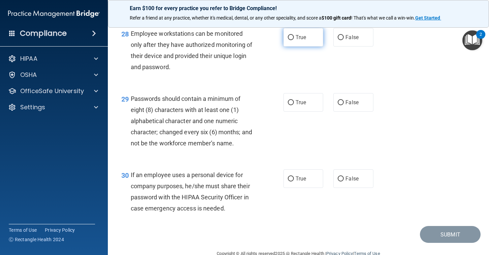
click at [300, 40] on span "True" at bounding box center [300, 37] width 10 height 6
click at [294, 40] on input "True" at bounding box center [291, 37] width 6 height 5
radio input "true"
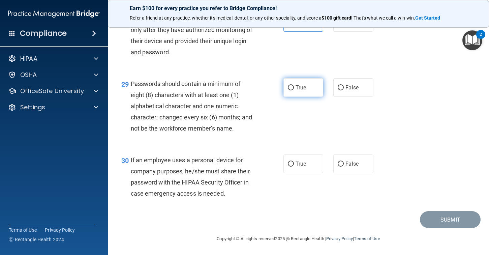
click at [299, 87] on span "True" at bounding box center [300, 87] width 10 height 6
click at [294, 87] on input "True" at bounding box center [291, 87] width 6 height 5
radio input "true"
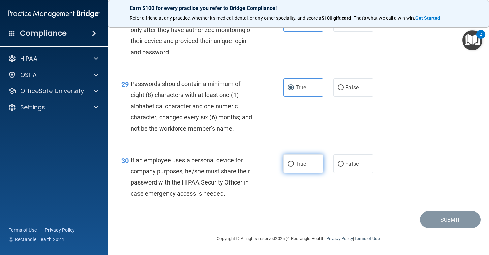
click at [294, 166] on label "True" at bounding box center [303, 163] width 40 height 19
click at [294, 166] on input "True" at bounding box center [291, 163] width 6 height 5
radio input "true"
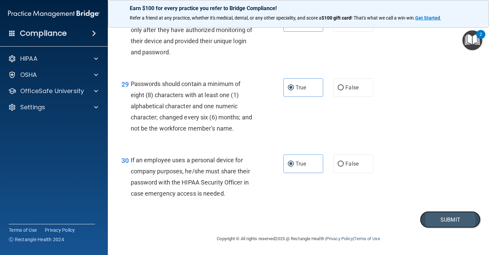
click at [444, 213] on button "Submit" at bounding box center [450, 219] width 61 height 17
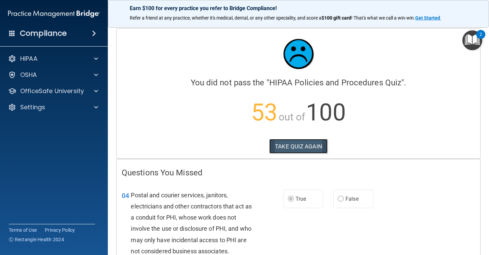
click at [300, 147] on button "TAKE QUIZ AGAIN" at bounding box center [298, 146] width 58 height 15
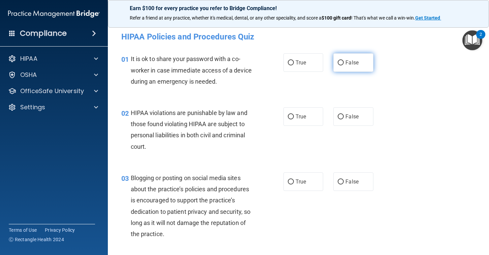
click at [358, 62] on label "False" at bounding box center [353, 62] width 40 height 19
click at [343, 62] on input "False" at bounding box center [340, 62] width 6 height 5
radio input "true"
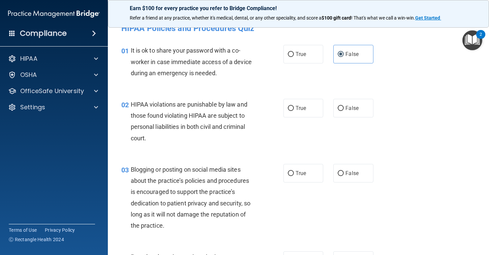
scroll to position [11, 0]
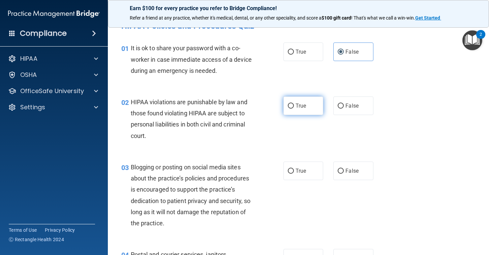
click at [304, 111] on label "True" at bounding box center [303, 105] width 40 height 19
click at [294, 108] on input "True" at bounding box center [291, 105] width 6 height 5
radio input "true"
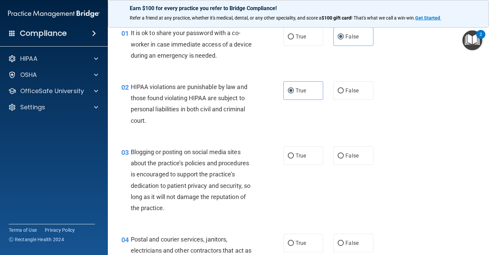
scroll to position [27, 0]
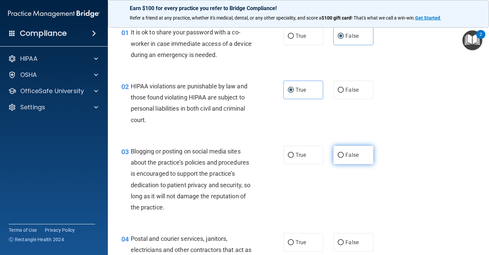
click at [354, 153] on span "False" at bounding box center [351, 155] width 13 height 6
click at [343, 153] on input "False" at bounding box center [340, 155] width 6 height 5
radio input "true"
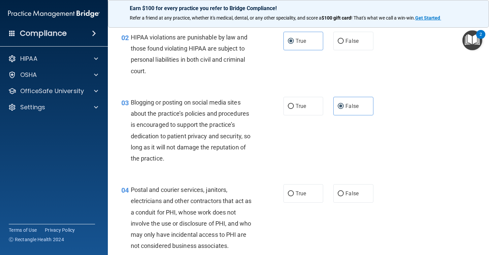
scroll to position [98, 0]
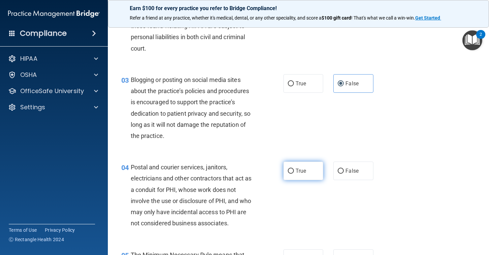
click at [305, 168] on span "True" at bounding box center [300, 170] width 10 height 6
click at [294, 168] on input "True" at bounding box center [291, 170] width 6 height 5
radio input "true"
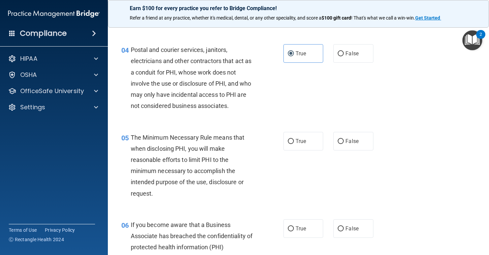
scroll to position [215, 0]
click at [307, 142] on label "True" at bounding box center [303, 141] width 40 height 19
click at [294, 142] on input "True" at bounding box center [291, 141] width 6 height 5
radio input "true"
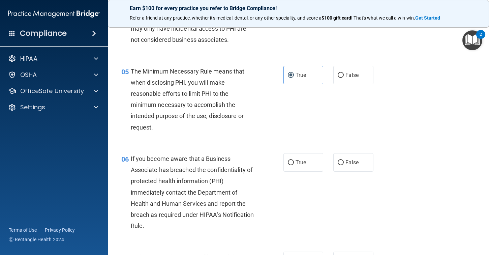
scroll to position [298, 0]
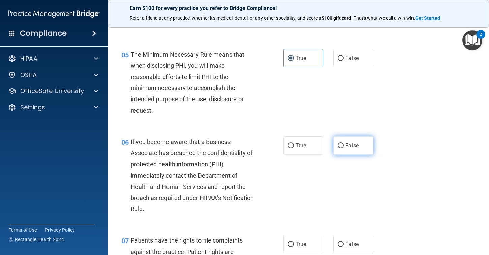
click at [346, 150] on label "False" at bounding box center [353, 145] width 40 height 19
click at [343, 148] on input "False" at bounding box center [340, 145] width 6 height 5
radio input "true"
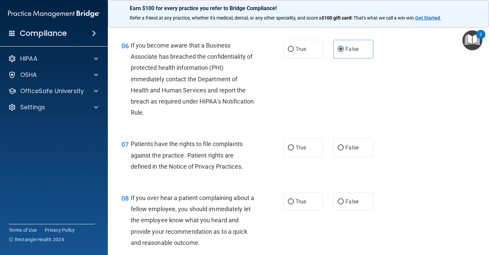
scroll to position [402, 0]
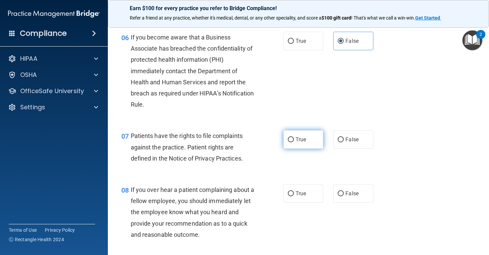
click at [294, 143] on label "True" at bounding box center [303, 139] width 40 height 19
click at [294, 142] on input "True" at bounding box center [291, 139] width 6 height 5
radio input "true"
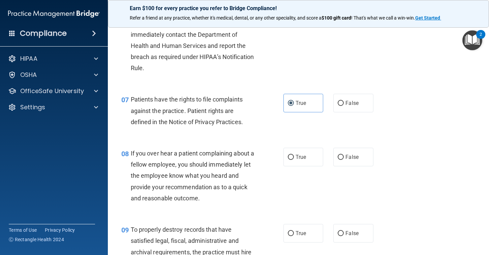
scroll to position [439, 0]
click at [355, 154] on span "False" at bounding box center [351, 156] width 13 height 6
click at [343, 154] on input "False" at bounding box center [340, 156] width 6 height 5
radio input "true"
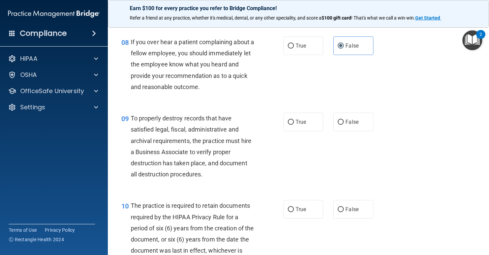
scroll to position [552, 0]
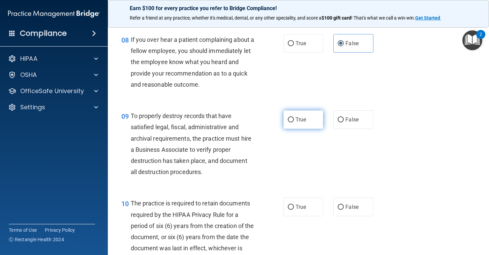
click at [308, 119] on label "True" at bounding box center [303, 119] width 40 height 19
click at [294, 119] on input "True" at bounding box center [291, 119] width 6 height 5
radio input "true"
click at [344, 119] on label "False" at bounding box center [353, 119] width 40 height 19
click at [343, 119] on input "False" at bounding box center [340, 119] width 6 height 5
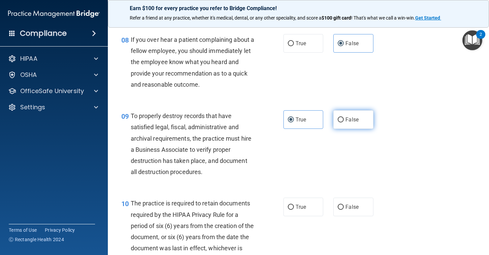
radio input "true"
radio input "false"
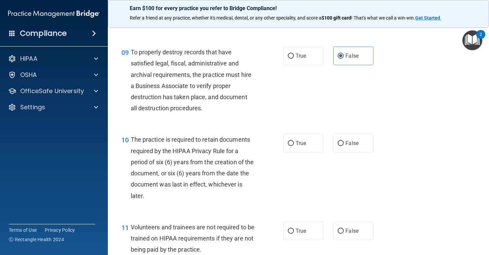
scroll to position [618, 0]
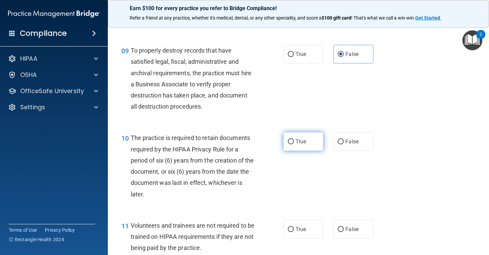
click at [295, 147] on label "True" at bounding box center [303, 141] width 40 height 19
click at [294, 144] on input "True" at bounding box center [291, 141] width 6 height 5
radio input "true"
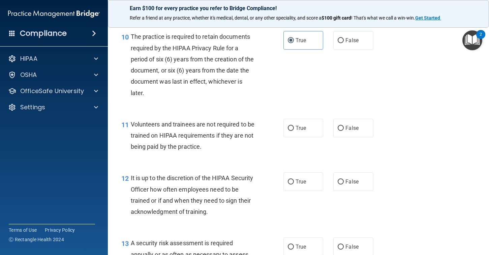
scroll to position [723, 0]
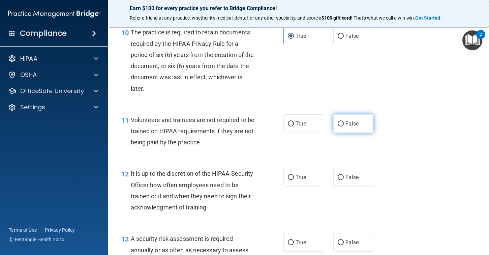
click at [341, 127] on label "False" at bounding box center [353, 123] width 40 height 19
click at [341, 126] on input "False" at bounding box center [340, 123] width 6 height 5
radio input "true"
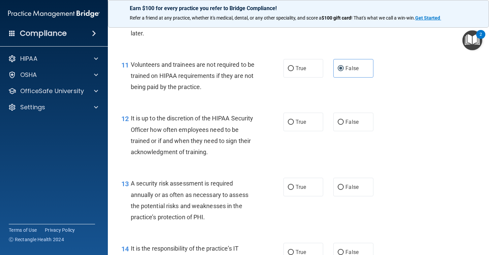
scroll to position [779, 0]
click at [347, 121] on span "False" at bounding box center [351, 121] width 13 height 6
click at [343, 121] on input "False" at bounding box center [340, 121] width 6 height 5
radio input "true"
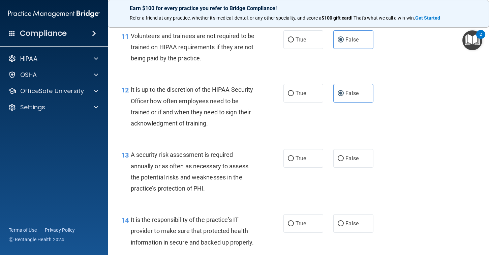
scroll to position [827, 0]
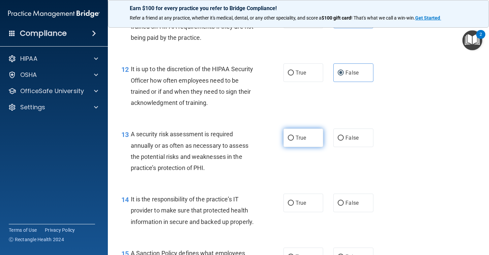
click at [307, 140] on label "True" at bounding box center [303, 137] width 40 height 19
click at [294, 140] on input "True" at bounding box center [291, 137] width 6 height 5
radio input "true"
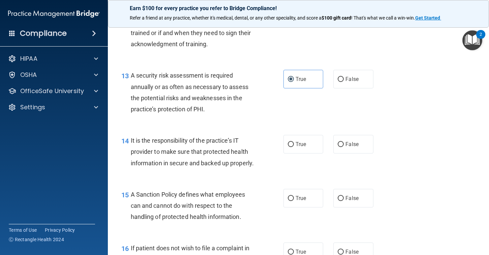
scroll to position [889, 0]
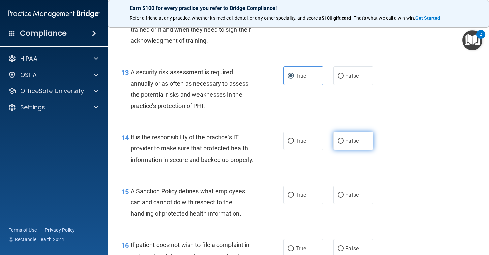
click at [346, 145] on label "False" at bounding box center [353, 140] width 40 height 19
click at [343, 143] on input "False" at bounding box center [340, 140] width 6 height 5
radio input "true"
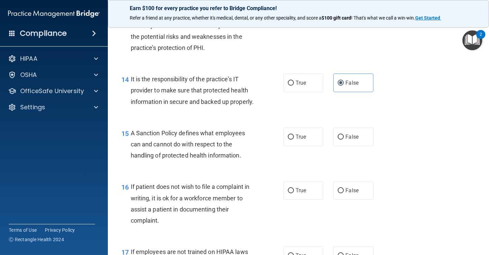
scroll to position [948, 0]
click at [350, 145] on label "False" at bounding box center [353, 136] width 40 height 19
click at [343, 139] on input "False" at bounding box center [340, 136] width 6 height 5
radio input "true"
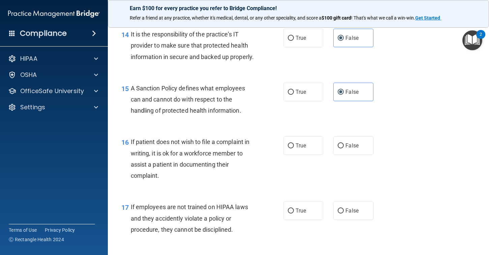
scroll to position [998, 0]
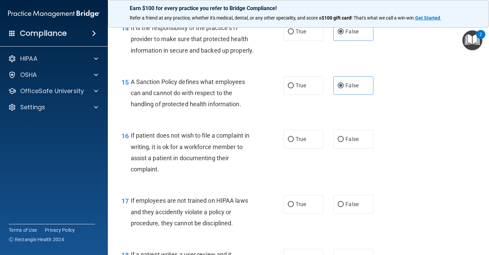
click at [314, 139] on div "16 If patient does not wish to file a complaint in writing, it is ok for a work…" at bounding box center [298, 153] width 364 height 65
click at [313, 146] on label "True" at bounding box center [303, 139] width 40 height 19
click at [294, 142] on input "True" at bounding box center [291, 139] width 6 height 5
radio input "true"
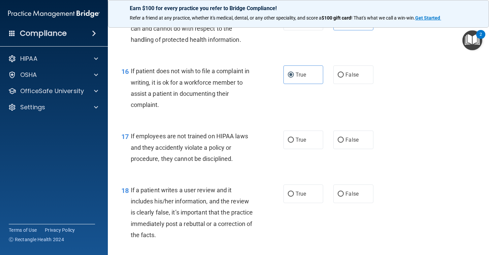
scroll to position [1078, 0]
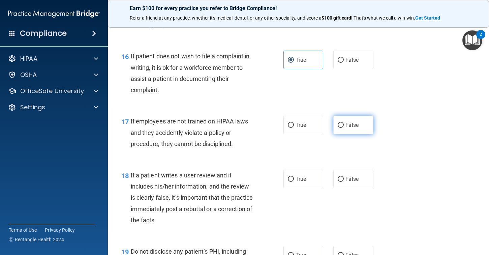
click at [345, 128] on span "False" at bounding box center [351, 125] width 13 height 6
click at [343, 128] on input "False" at bounding box center [340, 125] width 6 height 5
radio input "true"
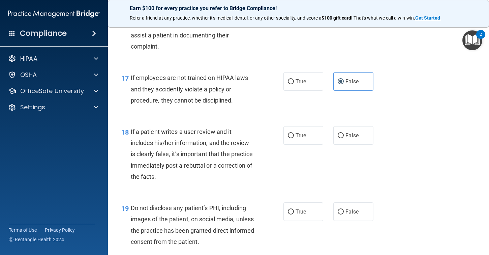
scroll to position [1122, 0]
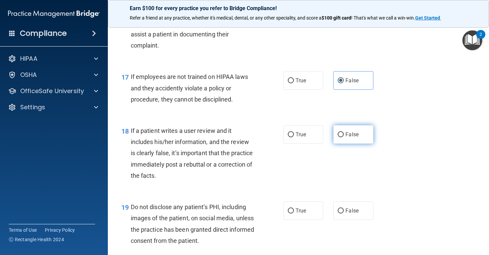
click at [350, 137] on span "False" at bounding box center [351, 134] width 13 height 6
click at [343, 137] on input "False" at bounding box center [340, 134] width 6 height 5
radio input "true"
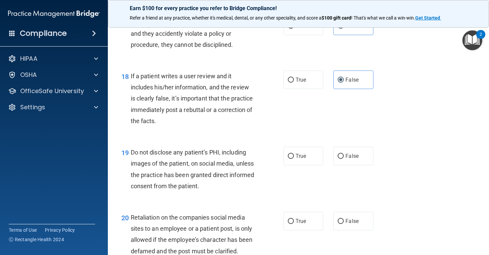
scroll to position [1197, 0]
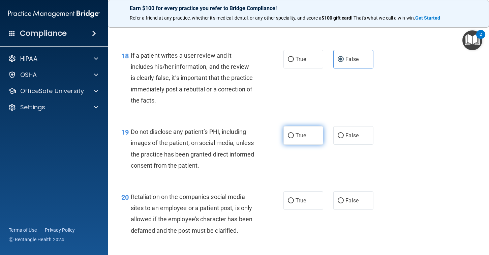
click at [297, 144] on label "True" at bounding box center [303, 135] width 40 height 19
click at [294, 138] on input "True" at bounding box center [291, 135] width 6 height 5
radio input "true"
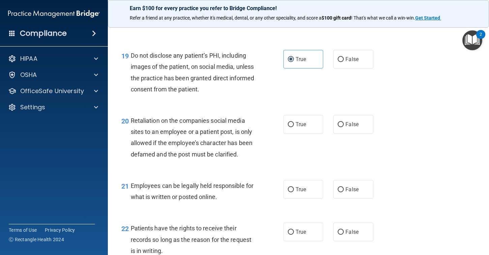
scroll to position [1275, 0]
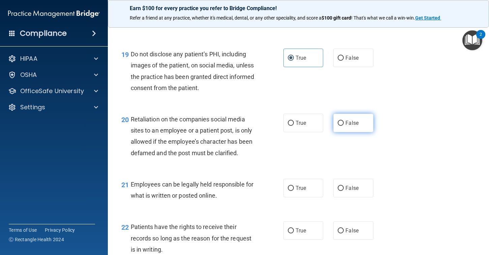
click at [349, 132] on label "False" at bounding box center [353, 122] width 40 height 19
click at [343, 126] on input "False" at bounding box center [340, 123] width 6 height 5
radio input "true"
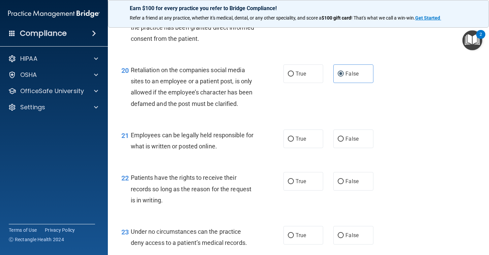
scroll to position [1334, 0]
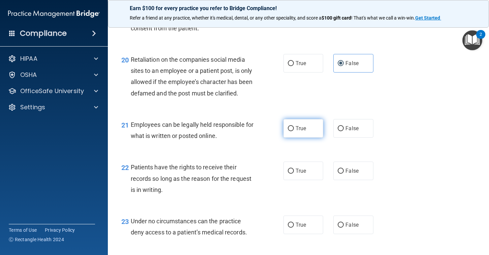
click at [300, 137] on label "True" at bounding box center [303, 128] width 40 height 19
click at [294, 131] on input "True" at bounding box center [291, 128] width 6 height 5
radio input "true"
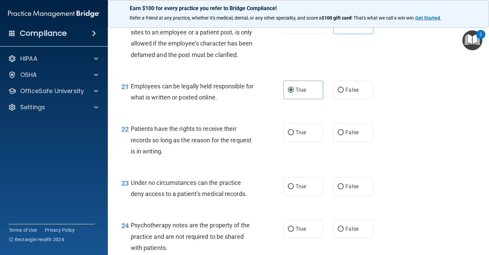
scroll to position [1387, 0]
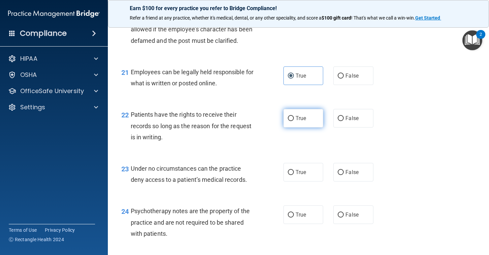
click at [303, 127] on label "True" at bounding box center [303, 118] width 40 height 19
click at [294, 121] on input "True" at bounding box center [291, 118] width 6 height 5
radio input "true"
click at [347, 127] on label "False" at bounding box center [353, 118] width 40 height 19
click at [343, 121] on input "False" at bounding box center [340, 118] width 6 height 5
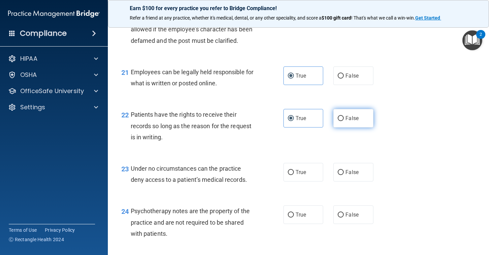
radio input "true"
radio input "false"
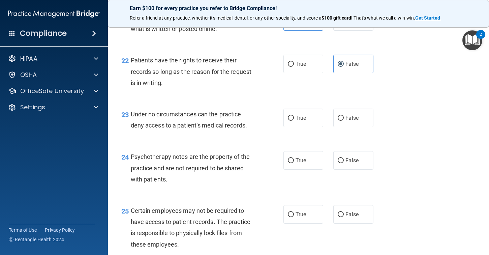
scroll to position [1444, 0]
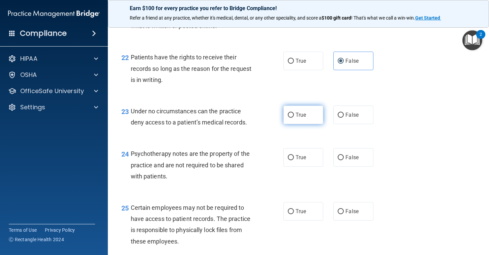
click at [298, 124] on label "True" at bounding box center [303, 114] width 40 height 19
click at [294, 118] on input "True" at bounding box center [291, 114] width 6 height 5
radio input "true"
click at [356, 118] on span "False" at bounding box center [351, 114] width 13 height 6
click at [343, 118] on input "False" at bounding box center [340, 114] width 6 height 5
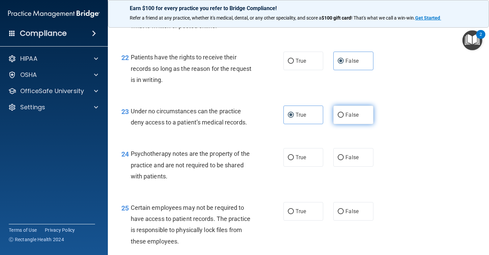
radio input "true"
radio input "false"
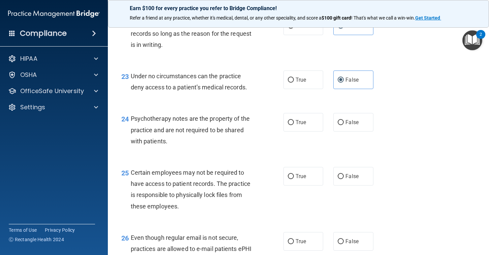
scroll to position [1489, 0]
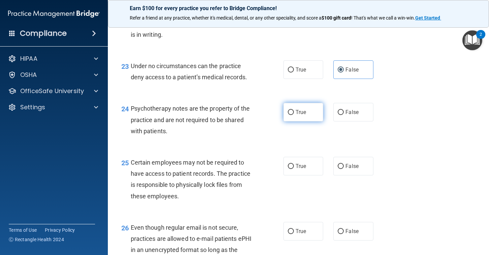
click at [305, 121] on label "True" at bounding box center [303, 112] width 40 height 19
click at [294, 115] on input "True" at bounding box center [291, 112] width 6 height 5
radio input "true"
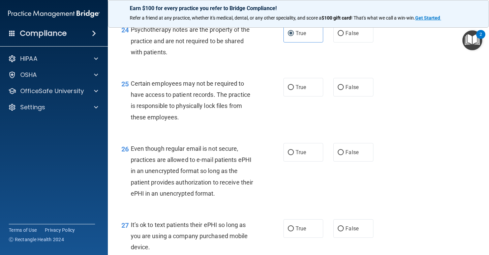
scroll to position [1573, 0]
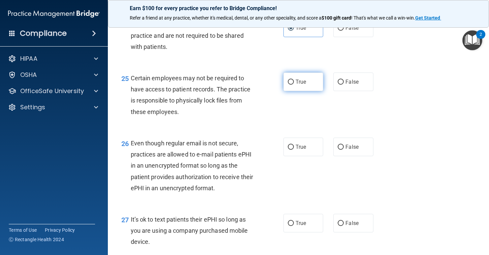
click at [300, 85] on span "True" at bounding box center [300, 81] width 10 height 6
click at [294, 85] on input "True" at bounding box center [291, 81] width 6 height 5
radio input "true"
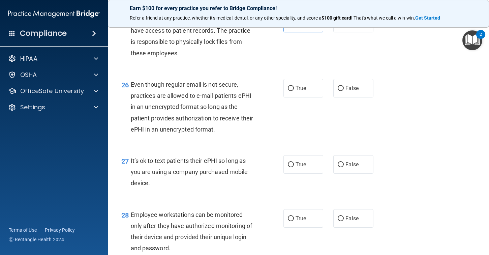
scroll to position [1632, 0]
click at [303, 91] on span "True" at bounding box center [300, 88] width 10 height 6
click at [294, 91] on input "True" at bounding box center [291, 88] width 6 height 5
radio input "true"
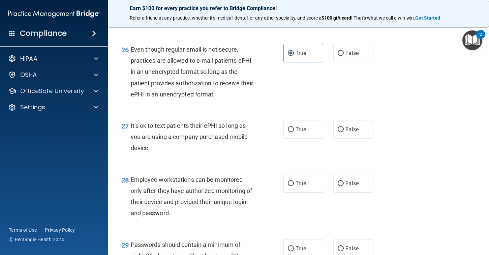
scroll to position [1668, 0]
click at [352, 138] on label "False" at bounding box center [353, 128] width 40 height 19
click at [343, 131] on input "False" at bounding box center [340, 128] width 6 height 5
radio input "true"
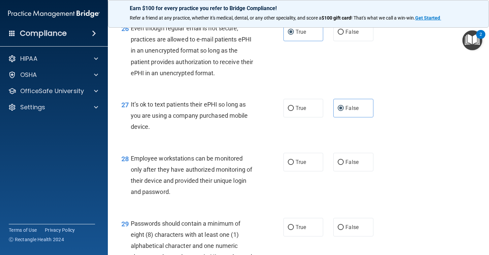
scroll to position [1689, 0]
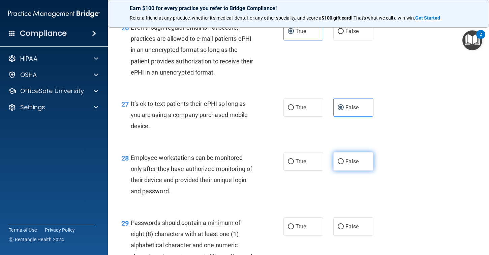
click at [355, 164] on span "False" at bounding box center [351, 161] width 13 height 6
click at [343, 164] on input "False" at bounding box center [340, 161] width 6 height 5
radio input "true"
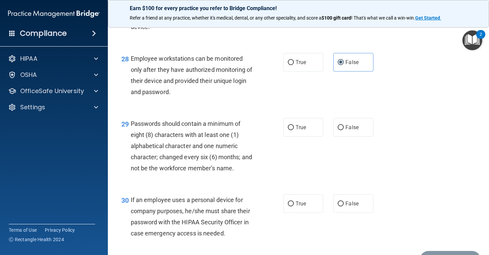
scroll to position [1788, 0]
click at [306, 136] on label "True" at bounding box center [303, 127] width 40 height 19
click at [294, 130] on input "True" at bounding box center [291, 127] width 6 height 5
radio input "true"
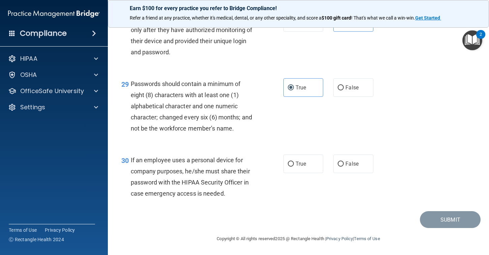
scroll to position [1839, 0]
click at [353, 165] on span "False" at bounding box center [351, 163] width 13 height 6
click at [343, 165] on input "False" at bounding box center [340, 163] width 6 height 5
radio input "true"
click at [432, 218] on button "Submit" at bounding box center [450, 219] width 61 height 17
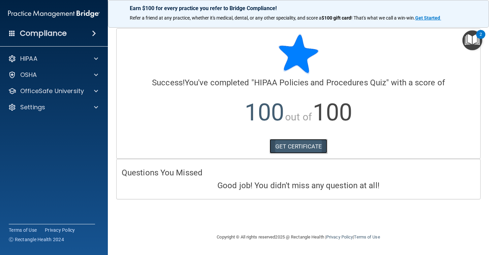
click at [317, 152] on link "GET CERTIFICATE" at bounding box center [298, 146] width 58 height 15
click at [95, 96] on div "OfficeSafe University" at bounding box center [54, 90] width 108 height 13
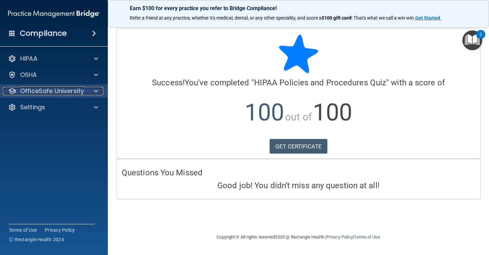
click at [97, 90] on span at bounding box center [96, 91] width 4 height 8
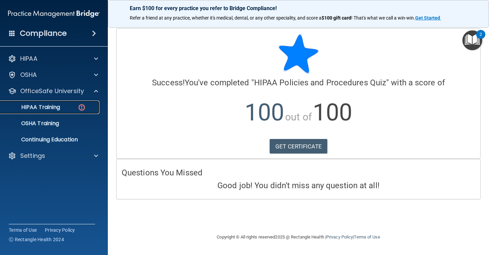
click at [58, 110] on p "HIPAA Training" at bounding box center [32, 107] width 56 height 7
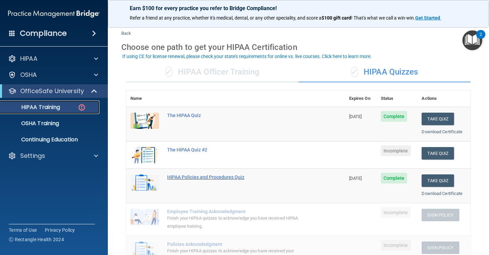
scroll to position [12, 0]
click at [440, 154] on button "Take Quiz" at bounding box center [437, 152] width 32 height 12
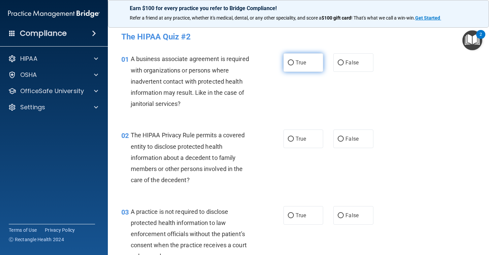
click at [290, 61] on input "True" at bounding box center [291, 62] width 6 height 5
radio input "true"
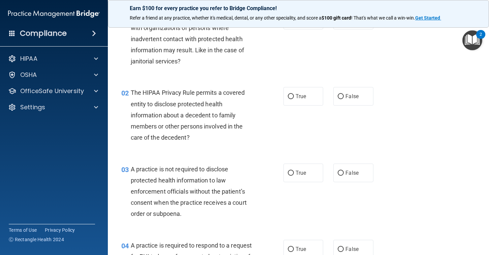
scroll to position [43, 0]
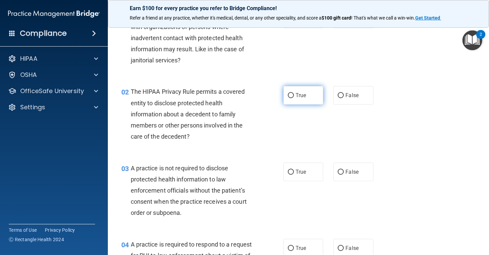
click at [295, 100] on label "True" at bounding box center [303, 95] width 40 height 19
click at [294, 98] on input "True" at bounding box center [291, 95] width 6 height 5
radio input "true"
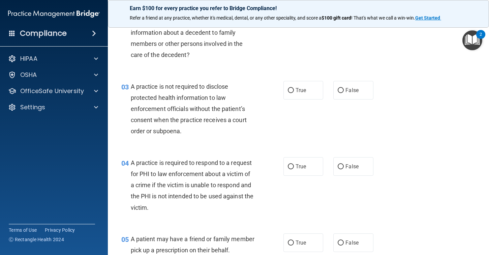
scroll to position [130, 0]
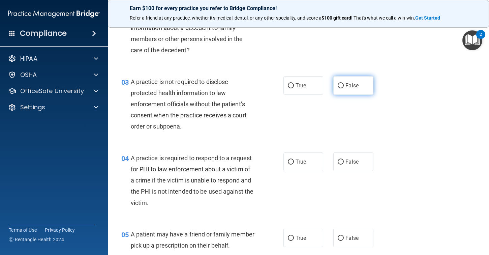
click at [352, 88] on span "False" at bounding box center [351, 85] width 13 height 6
click at [343, 88] on input "False" at bounding box center [340, 85] width 6 height 5
radio input "true"
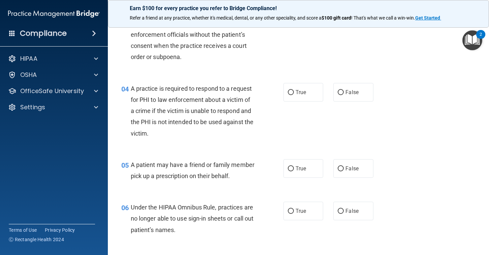
scroll to position [201, 0]
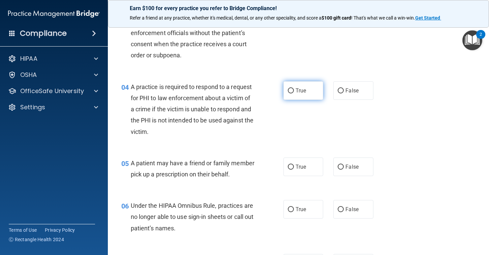
click at [303, 87] on label "True" at bounding box center [303, 90] width 40 height 19
click at [294, 88] on input "True" at bounding box center [291, 90] width 6 height 5
radio input "true"
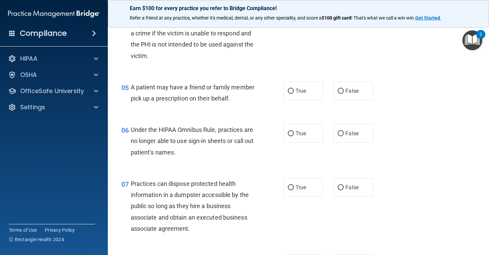
scroll to position [285, 0]
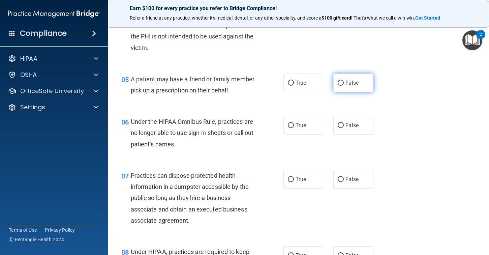
click at [346, 85] on span "False" at bounding box center [351, 82] width 13 height 6
click at [343, 85] on input "False" at bounding box center [340, 82] width 6 height 5
radio input "true"
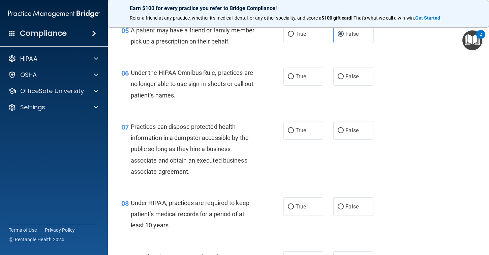
scroll to position [334, 0]
click at [374, 76] on div "True False" at bounding box center [331, 76] width 96 height 19
click at [362, 79] on label "False" at bounding box center [353, 76] width 40 height 19
click at [343, 79] on input "False" at bounding box center [340, 76] width 6 height 5
radio input "true"
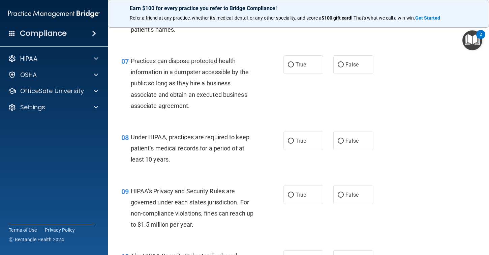
scroll to position [401, 0]
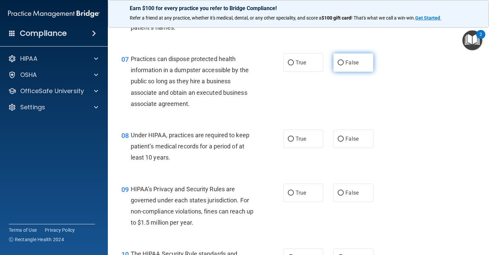
click at [353, 62] on span "False" at bounding box center [351, 62] width 13 height 6
click at [343, 62] on input "False" at bounding box center [340, 62] width 6 height 5
radio input "true"
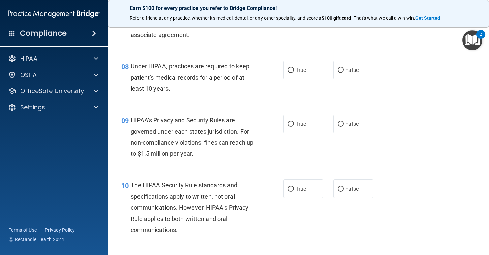
scroll to position [471, 0]
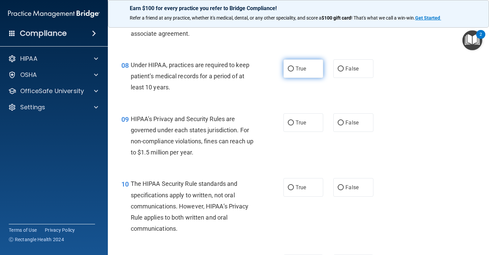
click at [300, 74] on label "True" at bounding box center [303, 68] width 40 height 19
click at [294, 71] on input "True" at bounding box center [291, 68] width 6 height 5
radio input "true"
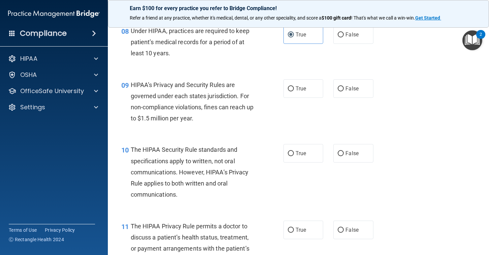
scroll to position [516, 0]
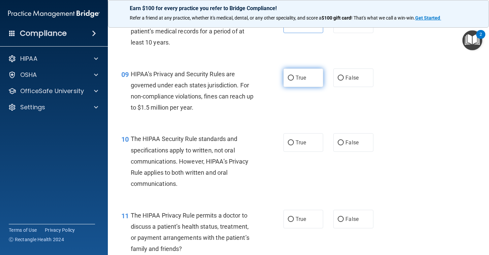
click at [293, 75] on input "True" at bounding box center [291, 77] width 6 height 5
radio input "true"
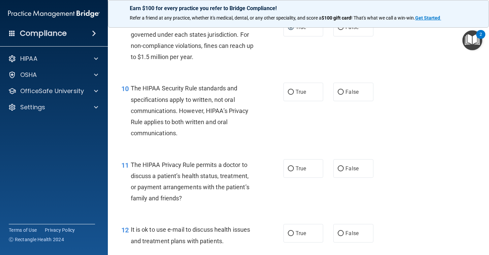
scroll to position [587, 0]
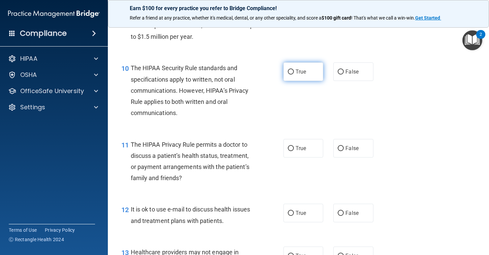
click at [302, 73] on span "True" at bounding box center [300, 71] width 10 height 6
click at [294, 73] on input "True" at bounding box center [291, 71] width 6 height 5
radio input "true"
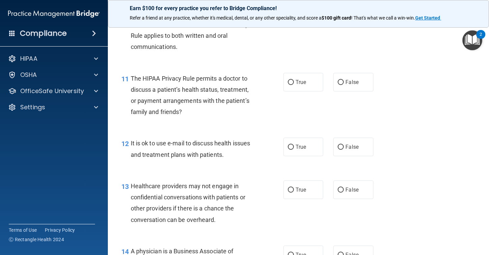
scroll to position [663, 0]
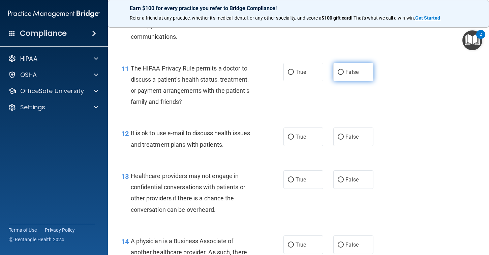
click at [349, 72] on span "False" at bounding box center [351, 72] width 13 height 6
click at [343, 72] on input "False" at bounding box center [340, 72] width 6 height 5
radio input "true"
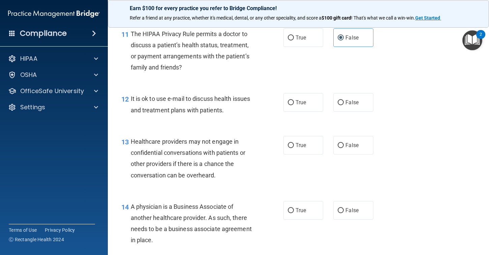
scroll to position [704, 0]
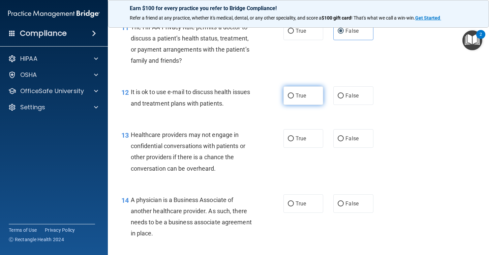
click at [301, 98] on span "True" at bounding box center [300, 95] width 10 height 6
click at [294, 98] on input "True" at bounding box center [291, 95] width 6 height 5
radio input "true"
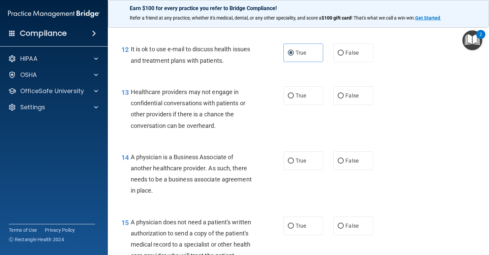
scroll to position [748, 0]
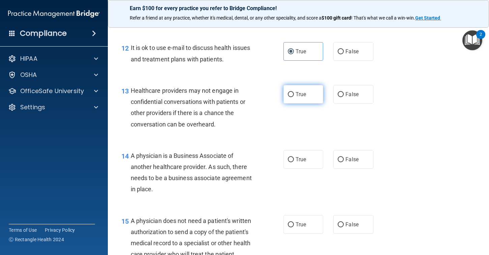
click at [290, 95] on input "True" at bounding box center [291, 94] width 6 height 5
radio input "true"
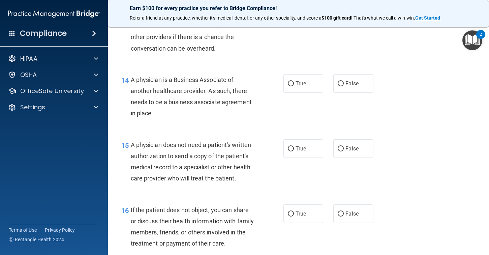
scroll to position [826, 0]
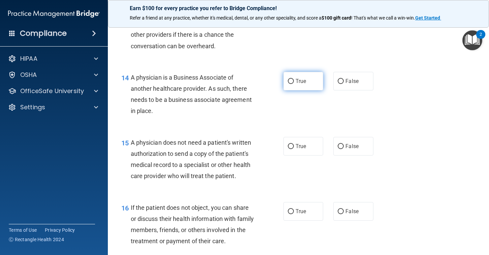
click at [301, 86] on label "True" at bounding box center [303, 81] width 40 height 19
click at [294, 84] on input "True" at bounding box center [291, 81] width 6 height 5
radio input "true"
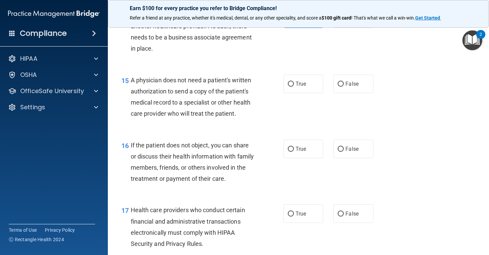
scroll to position [890, 0]
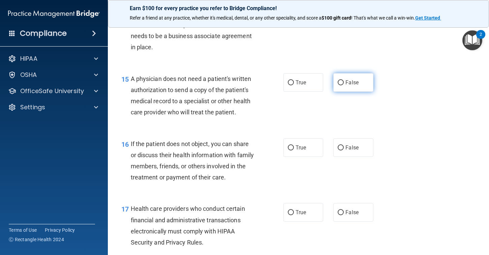
click at [356, 86] on label "False" at bounding box center [353, 82] width 40 height 19
click at [343, 85] on input "False" at bounding box center [340, 82] width 6 height 5
radio input "true"
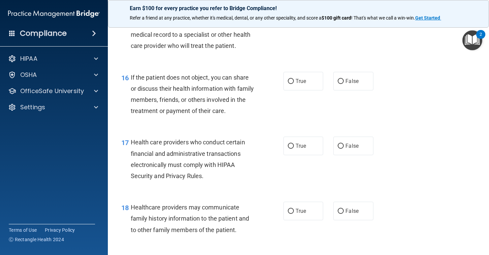
scroll to position [956, 0]
click at [294, 87] on label "True" at bounding box center [303, 80] width 40 height 19
click at [294, 84] on input "True" at bounding box center [291, 80] width 6 height 5
radio input "true"
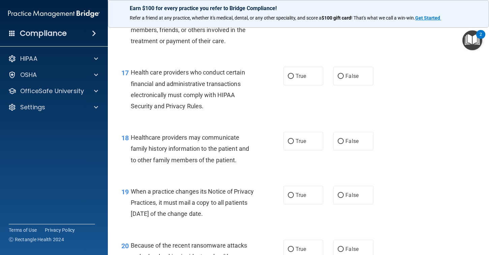
scroll to position [1027, 0]
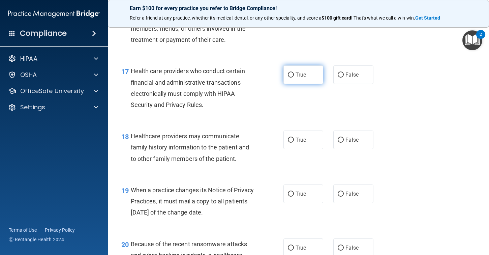
click at [297, 75] on span "True" at bounding box center [300, 74] width 10 height 6
click at [294, 75] on input "True" at bounding box center [291, 74] width 6 height 5
radio input "true"
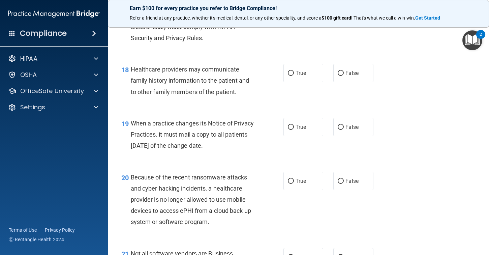
scroll to position [1095, 0]
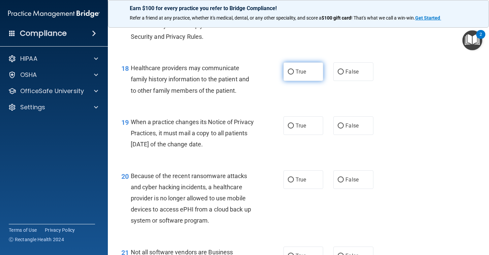
click at [293, 72] on input "True" at bounding box center [291, 71] width 6 height 5
radio input "true"
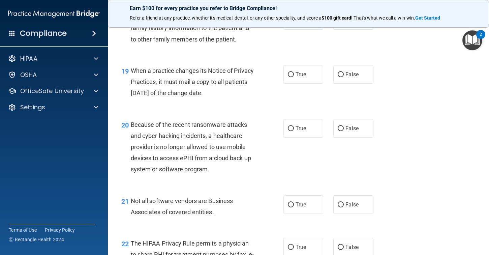
scroll to position [1151, 0]
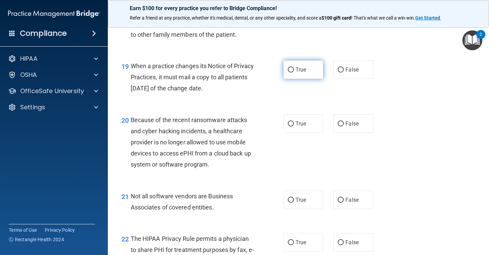
click at [293, 71] on input "True" at bounding box center [291, 69] width 6 height 5
radio input "true"
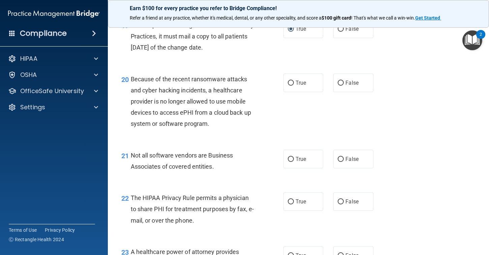
scroll to position [1204, 0]
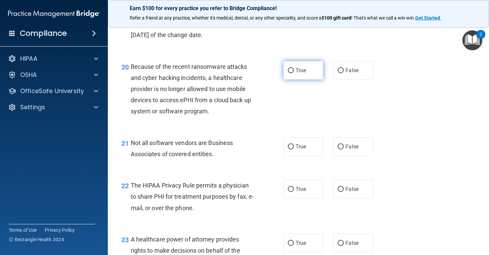
click at [294, 71] on label "True" at bounding box center [303, 70] width 40 height 19
click at [294, 71] on input "True" at bounding box center [291, 70] width 6 height 5
radio input "true"
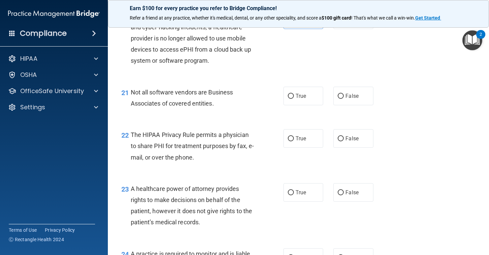
scroll to position [1257, 0]
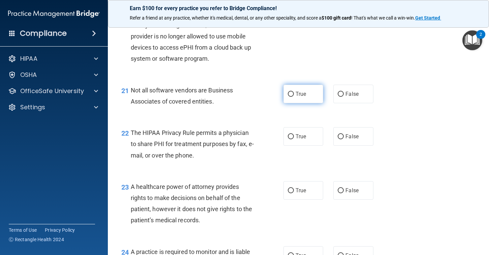
click at [306, 97] on label "True" at bounding box center [303, 94] width 40 height 19
click at [294, 97] on input "True" at bounding box center [291, 94] width 6 height 5
radio input "true"
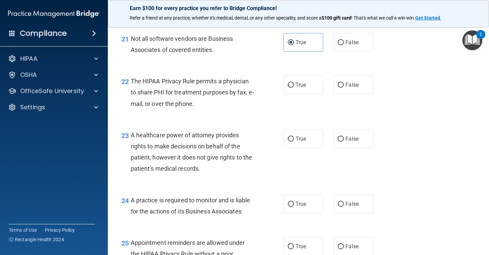
scroll to position [1311, 0]
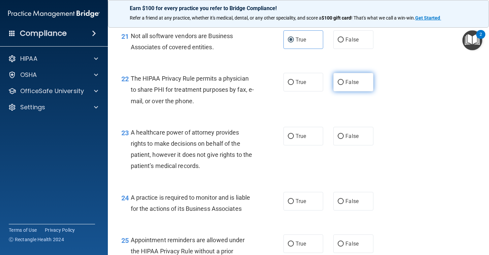
click at [348, 88] on label "False" at bounding box center [353, 82] width 40 height 19
click at [343, 85] on input "False" at bounding box center [340, 82] width 6 height 5
radio input "true"
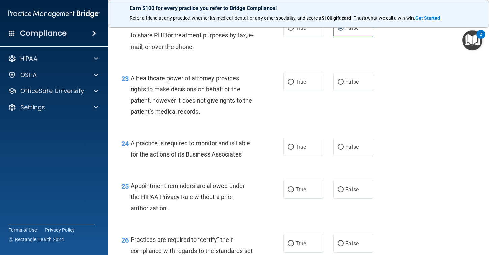
scroll to position [1366, 0]
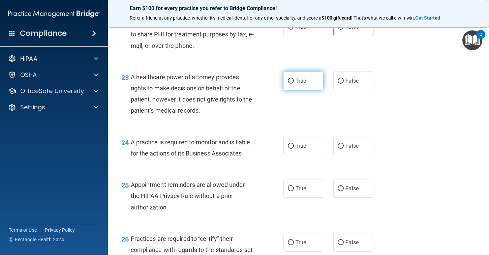
click at [303, 83] on span "True" at bounding box center [300, 80] width 10 height 6
click at [294, 83] on input "True" at bounding box center [291, 80] width 6 height 5
radio input "true"
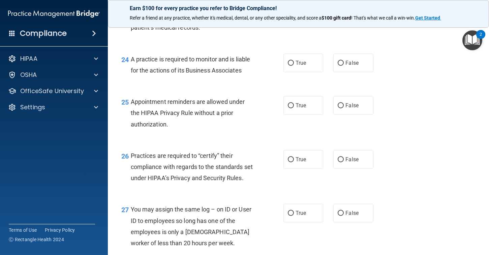
scroll to position [1449, 0]
click at [293, 61] on label "True" at bounding box center [303, 62] width 40 height 19
click at [293, 61] on input "True" at bounding box center [291, 62] width 6 height 5
radio input "true"
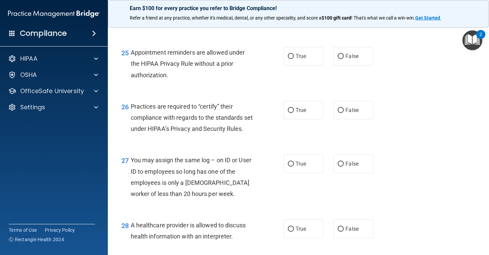
scroll to position [1498, 0]
click at [296, 61] on label "True" at bounding box center [303, 55] width 40 height 19
click at [294, 59] on input "True" at bounding box center [291, 56] width 6 height 5
radio input "true"
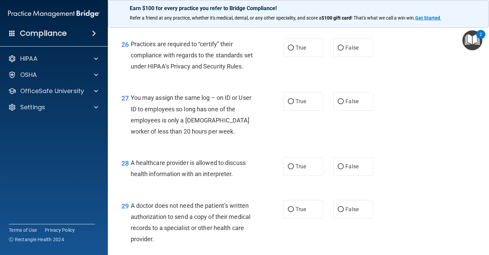
scroll to position [1561, 0]
click at [312, 43] on label "True" at bounding box center [303, 47] width 40 height 19
click at [294, 45] on input "True" at bounding box center [291, 47] width 6 height 5
radio input "true"
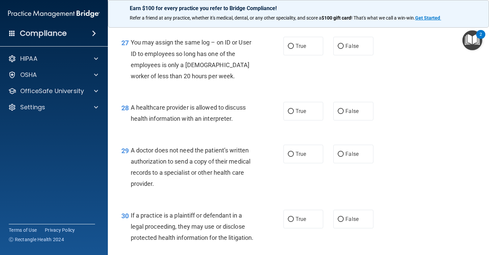
scroll to position [1606, 0]
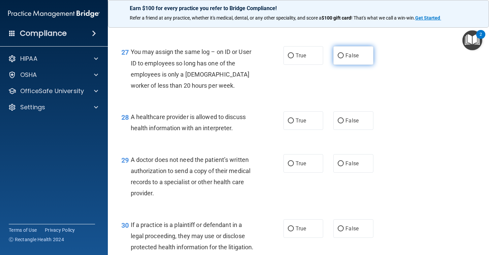
click at [350, 55] on span "False" at bounding box center [351, 55] width 13 height 6
click at [343, 55] on input "False" at bounding box center [340, 55] width 6 height 5
radio input "true"
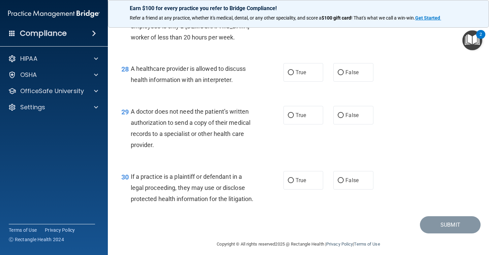
scroll to position [1661, 0]
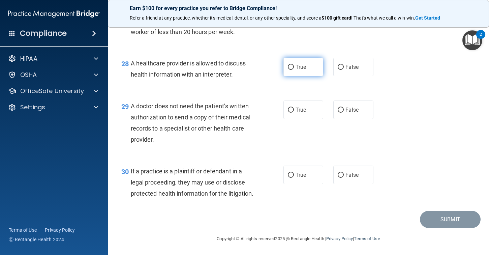
click at [300, 65] on span "True" at bounding box center [300, 67] width 10 height 6
click at [294, 65] on input "True" at bounding box center [291, 67] width 6 height 5
radio input "true"
click at [350, 102] on label "False" at bounding box center [353, 109] width 40 height 19
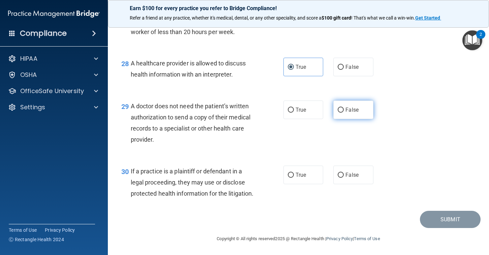
click at [343, 107] on input "False" at bounding box center [340, 109] width 6 height 5
radio input "true"
click at [301, 168] on label "True" at bounding box center [303, 174] width 40 height 19
click at [294, 172] on input "True" at bounding box center [291, 174] width 6 height 5
radio input "true"
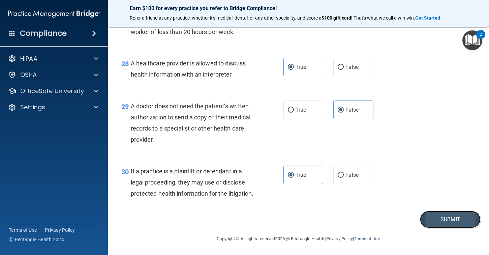
click at [438, 218] on button "Submit" at bounding box center [450, 218] width 61 height 17
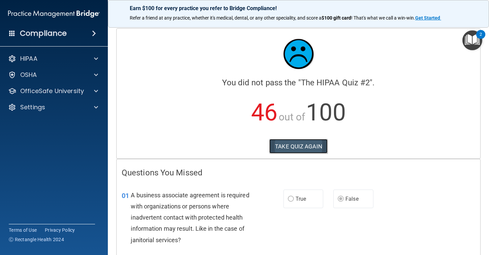
click at [303, 145] on button "TAKE QUIZ AGAIN" at bounding box center [298, 146] width 58 height 15
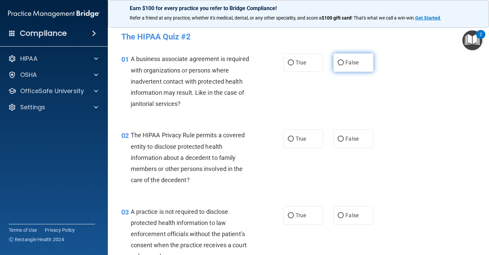
click at [353, 62] on span "False" at bounding box center [351, 62] width 13 height 6
click at [343, 62] on input "False" at bounding box center [340, 62] width 6 height 5
radio input "true"
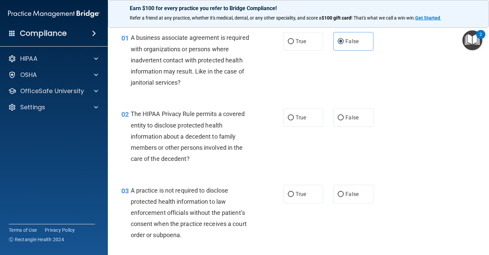
scroll to position [34, 0]
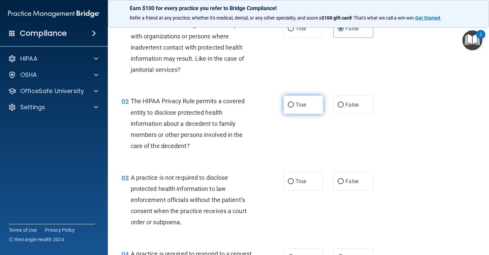
click at [293, 109] on label "True" at bounding box center [303, 104] width 40 height 19
click at [293, 107] on input "True" at bounding box center [291, 104] width 6 height 5
radio input "true"
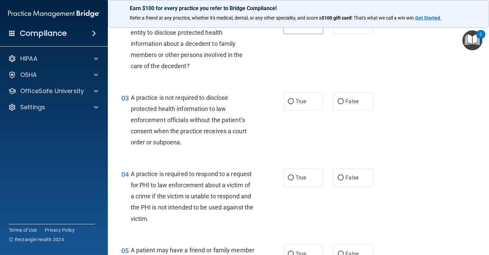
scroll to position [117, 0]
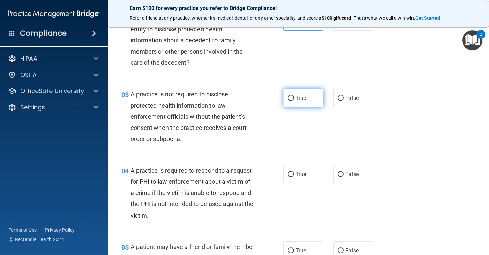
click at [305, 102] on label "True" at bounding box center [303, 98] width 40 height 19
click at [294, 101] on input "True" at bounding box center [291, 98] width 6 height 5
radio input "true"
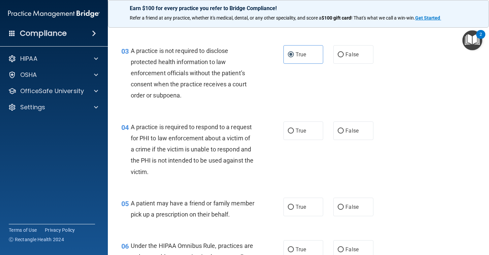
scroll to position [182, 0]
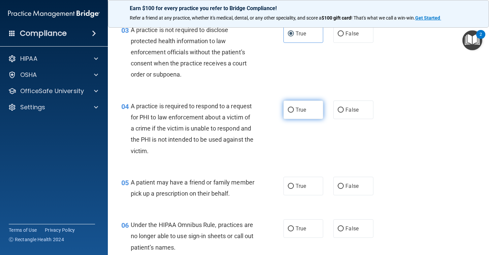
click at [297, 113] on label "True" at bounding box center [303, 109] width 40 height 19
click at [294, 112] on input "True" at bounding box center [291, 109] width 6 height 5
radio input "true"
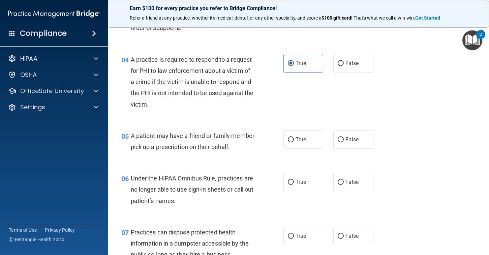
scroll to position [244, 0]
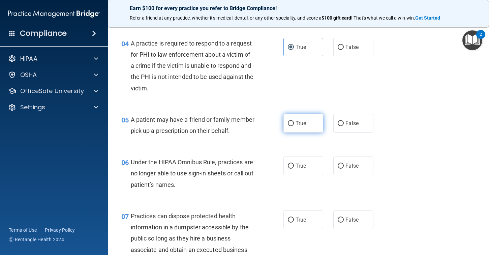
click at [302, 125] on span "True" at bounding box center [300, 123] width 10 height 6
click at [294, 125] on input "True" at bounding box center [291, 123] width 6 height 5
radio input "true"
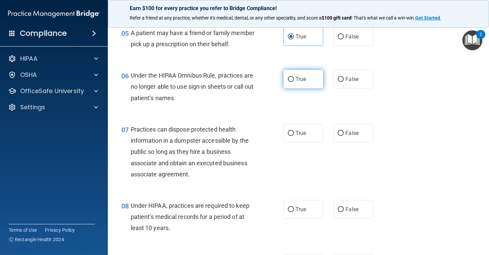
scroll to position [332, 0]
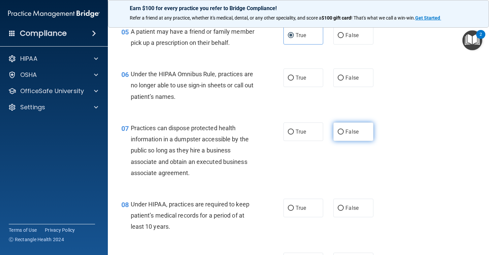
click at [358, 133] on span "False" at bounding box center [351, 131] width 13 height 6
click at [343, 133] on input "False" at bounding box center [340, 131] width 6 height 5
radio input "true"
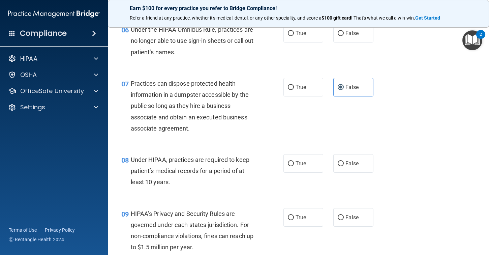
scroll to position [380, 0]
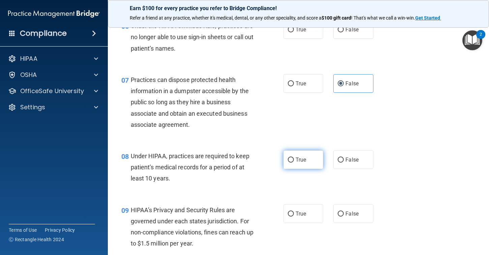
click at [298, 164] on label "True" at bounding box center [303, 159] width 40 height 19
click at [294, 162] on input "True" at bounding box center [291, 159] width 6 height 5
radio input "true"
click at [359, 160] on label "False" at bounding box center [353, 159] width 40 height 19
click at [343, 160] on input "False" at bounding box center [340, 159] width 6 height 5
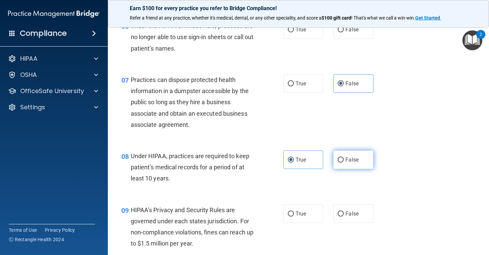
radio input "true"
radio input "false"
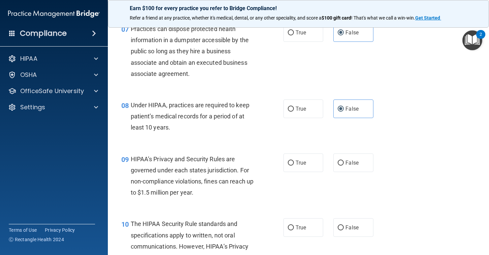
scroll to position [447, 0]
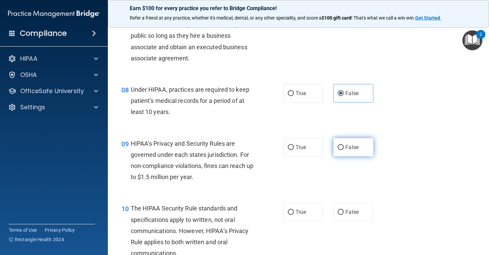
click at [353, 149] on span "False" at bounding box center [351, 147] width 13 height 6
click at [343, 149] on input "False" at bounding box center [340, 147] width 6 height 5
radio input "true"
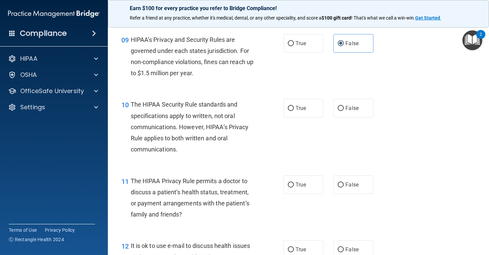
scroll to position [554, 0]
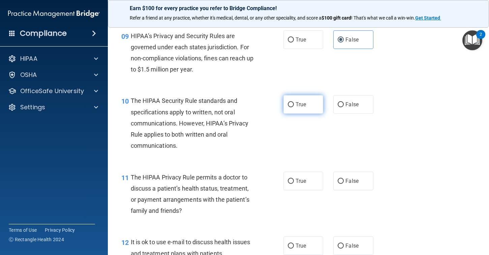
click at [301, 102] on span "True" at bounding box center [300, 104] width 10 height 6
click at [294, 102] on input "True" at bounding box center [291, 104] width 6 height 5
radio input "true"
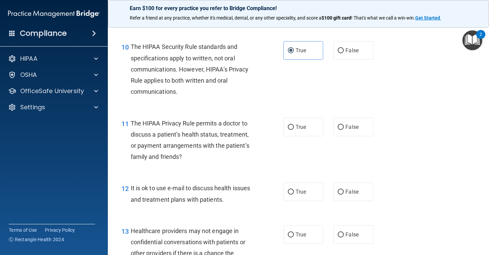
scroll to position [609, 0]
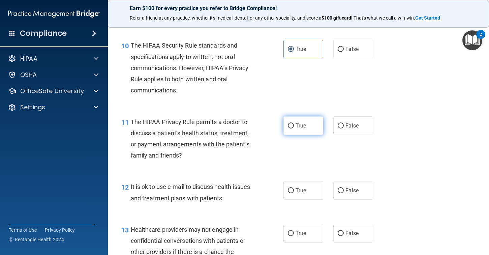
click at [313, 130] on label "True" at bounding box center [303, 125] width 40 height 19
click at [294, 128] on input "True" at bounding box center [291, 125] width 6 height 5
radio input "true"
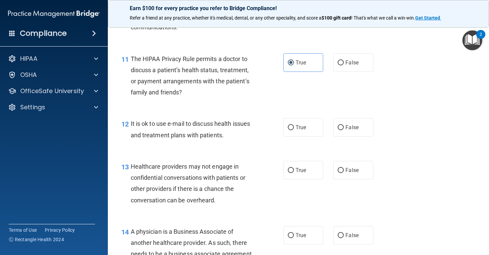
scroll to position [677, 0]
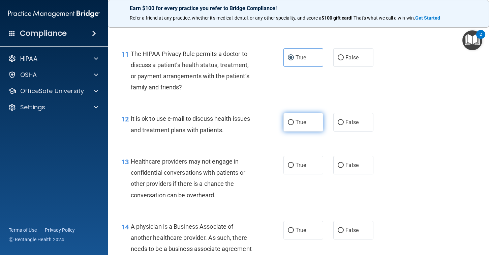
click at [300, 125] on span "True" at bounding box center [300, 122] width 10 height 6
click at [294, 125] on input "True" at bounding box center [291, 122] width 6 height 5
radio input "true"
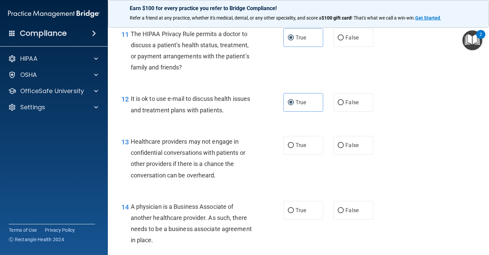
scroll to position [714, 0]
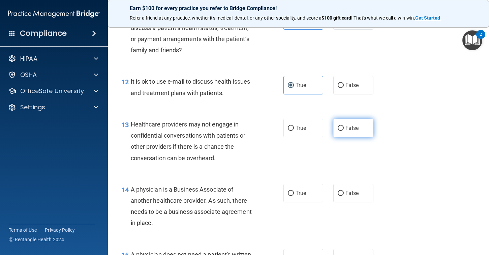
click at [348, 134] on label "False" at bounding box center [353, 128] width 40 height 19
click at [343, 131] on input "False" at bounding box center [340, 128] width 6 height 5
radio input "true"
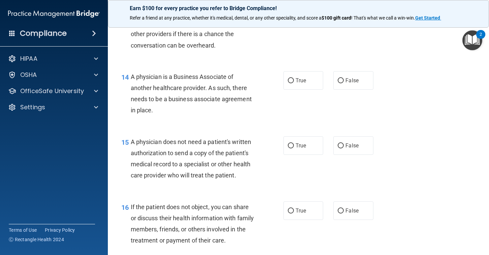
scroll to position [828, 0]
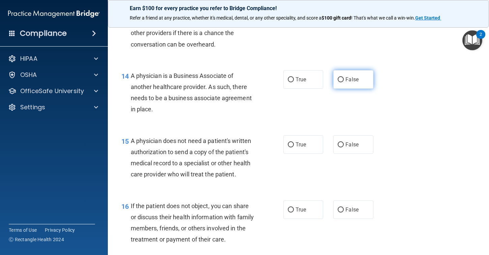
click at [354, 79] on span "False" at bounding box center [351, 79] width 13 height 6
click at [343, 79] on input "False" at bounding box center [340, 79] width 6 height 5
radio input "true"
click at [309, 146] on label "True" at bounding box center [303, 144] width 40 height 19
click at [294, 146] on input "True" at bounding box center [291, 144] width 6 height 5
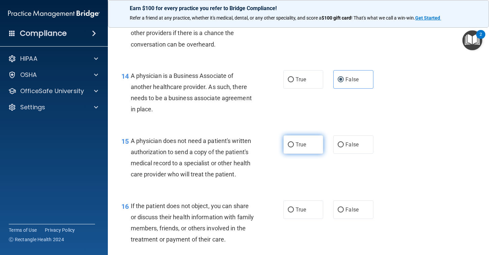
radio input "true"
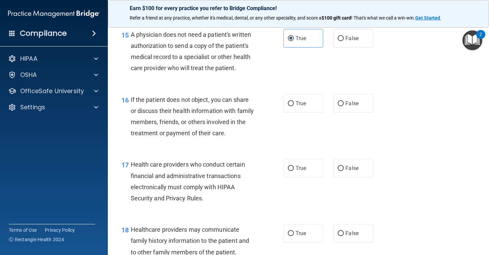
scroll to position [935, 0]
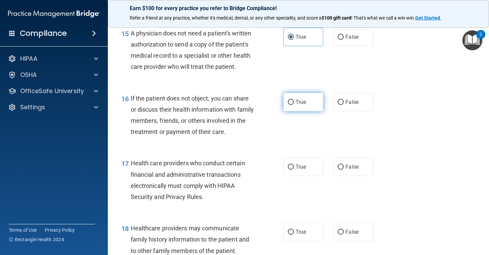
click at [303, 102] on span "True" at bounding box center [300, 102] width 10 height 6
click at [294, 102] on input "True" at bounding box center [291, 102] width 6 height 5
radio input "true"
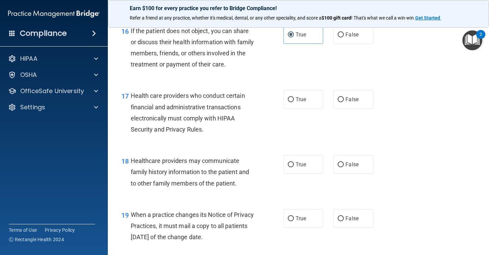
scroll to position [1003, 0]
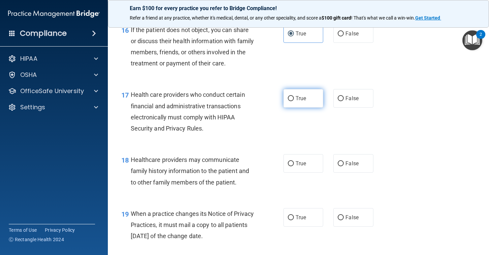
click at [299, 105] on label "True" at bounding box center [303, 98] width 40 height 19
click at [294, 101] on input "True" at bounding box center [291, 98] width 6 height 5
radio input "true"
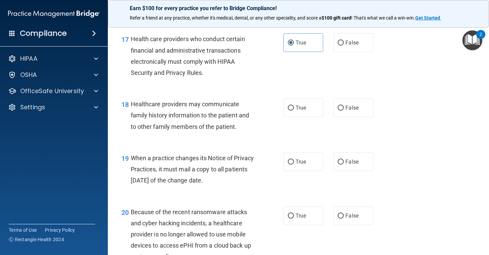
scroll to position [1059, 0]
click at [347, 107] on span "False" at bounding box center [351, 107] width 13 height 6
click at [343, 107] on input "False" at bounding box center [340, 107] width 6 height 5
radio input "true"
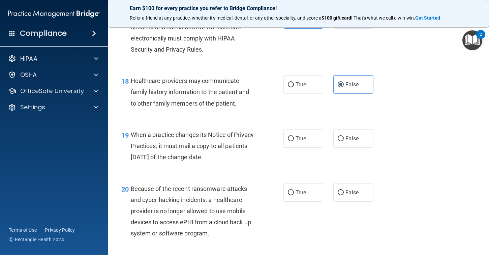
scroll to position [1090, 0]
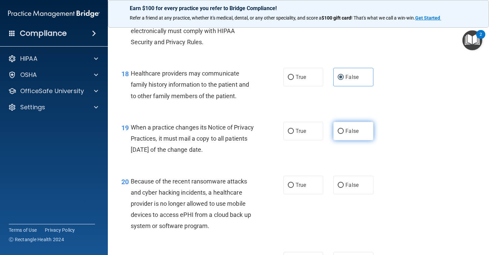
click at [349, 135] on label "False" at bounding box center [353, 131] width 40 height 19
click at [343, 134] on input "False" at bounding box center [340, 131] width 6 height 5
radio input "true"
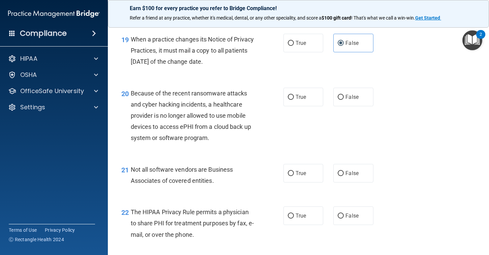
scroll to position [1178, 0]
click at [359, 96] on label "False" at bounding box center [353, 96] width 40 height 19
click at [343, 96] on input "False" at bounding box center [340, 96] width 6 height 5
radio input "true"
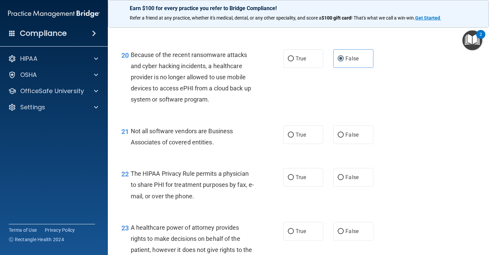
scroll to position [1229, 0]
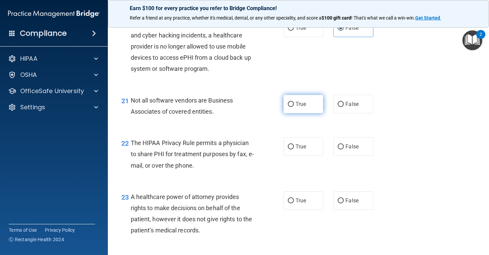
click at [306, 106] on label "True" at bounding box center [303, 104] width 40 height 19
click at [294, 106] on input "True" at bounding box center [291, 104] width 6 height 5
radio input "true"
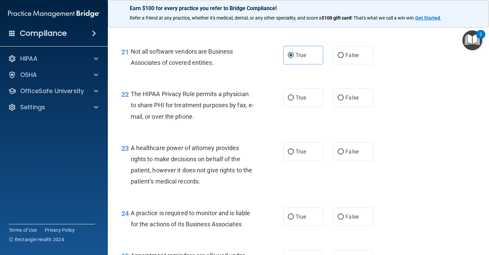
scroll to position [1296, 0]
click at [305, 103] on label "True" at bounding box center [303, 97] width 40 height 19
click at [294, 100] on input "True" at bounding box center [291, 97] width 6 height 5
radio input "true"
click at [342, 154] on input "False" at bounding box center [340, 151] width 6 height 5
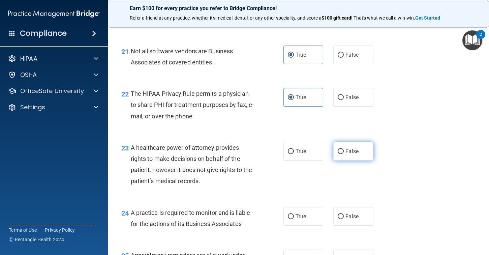
radio input "true"
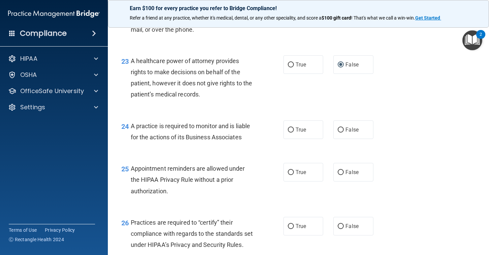
scroll to position [1383, 0]
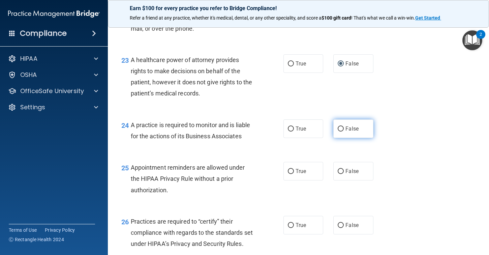
click at [360, 128] on label "False" at bounding box center [353, 128] width 40 height 19
click at [343, 128] on input "False" at bounding box center [340, 128] width 6 height 5
radio input "true"
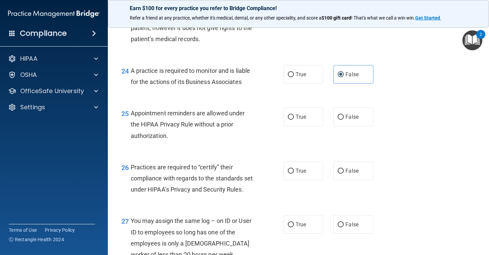
scroll to position [1454, 0]
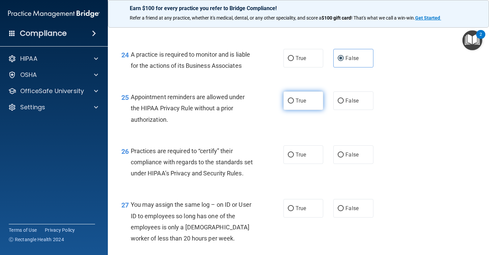
click at [306, 101] on label "True" at bounding box center [303, 100] width 40 height 19
click at [294, 101] on input "True" at bounding box center [291, 100] width 6 height 5
radio input "true"
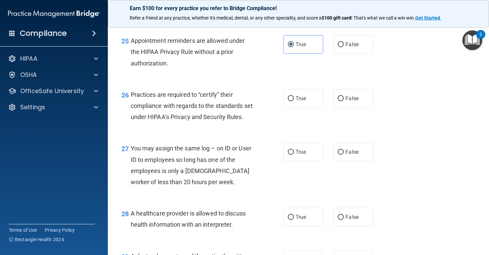
scroll to position [1510, 0]
click at [352, 98] on span "False" at bounding box center [351, 98] width 13 height 6
click at [343, 98] on input "False" at bounding box center [340, 98] width 6 height 5
radio input "true"
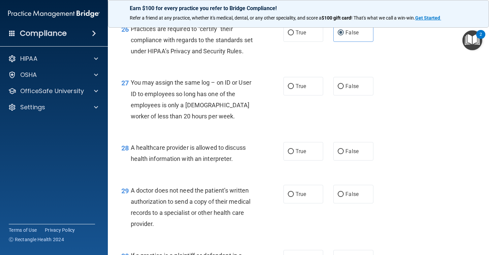
scroll to position [1578, 0]
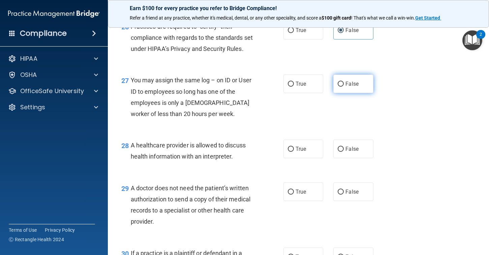
click at [361, 85] on label "False" at bounding box center [353, 83] width 40 height 19
click at [343, 85] on input "False" at bounding box center [340, 83] width 6 height 5
radio input "true"
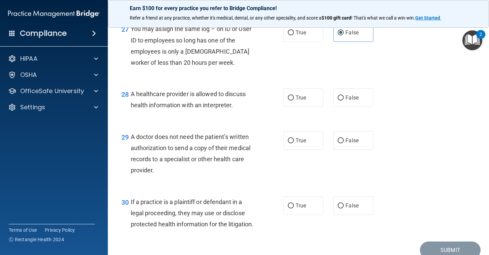
scroll to position [1630, 0]
click at [307, 99] on label "True" at bounding box center [303, 97] width 40 height 19
click at [294, 99] on input "True" at bounding box center [291, 97] width 6 height 5
radio input "true"
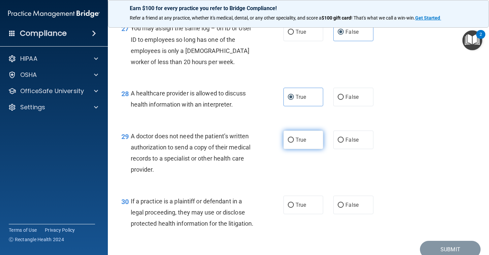
click at [299, 144] on label "True" at bounding box center [303, 139] width 40 height 19
click at [294, 142] on input "True" at bounding box center [291, 139] width 6 height 5
radio input "true"
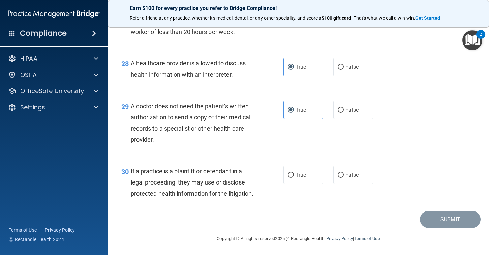
scroll to position [1667, 0]
click at [307, 166] on label "True" at bounding box center [303, 174] width 40 height 19
click at [294, 172] on input "True" at bounding box center [291, 174] width 6 height 5
radio input "true"
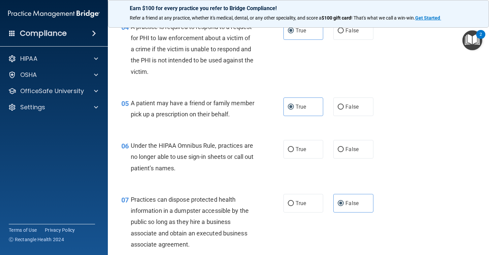
scroll to position [260, 0]
click at [351, 150] on span "False" at bounding box center [351, 149] width 13 height 6
click at [343, 150] on input "False" at bounding box center [340, 149] width 6 height 5
radio input "true"
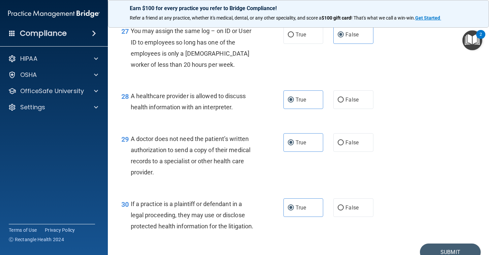
scroll to position [1671, 0]
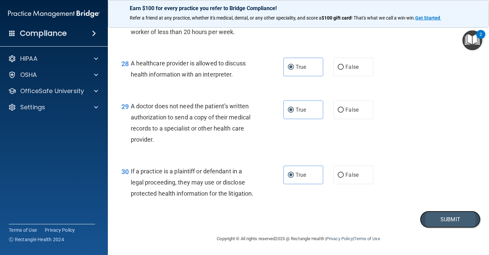
click at [452, 223] on button "Submit" at bounding box center [450, 218] width 61 height 17
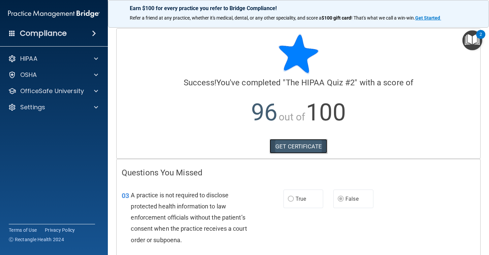
click at [296, 144] on link "GET CERTIFICATE" at bounding box center [298, 146] width 58 height 15
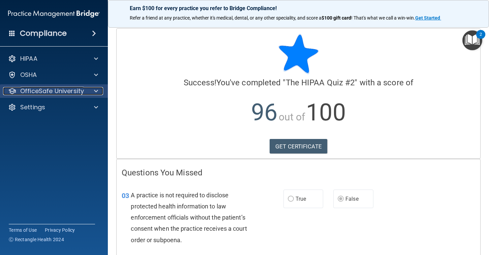
click at [91, 91] on div at bounding box center [95, 91] width 17 height 8
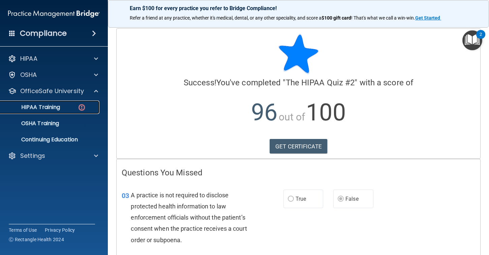
click at [61, 109] on div "HIPAA Training" at bounding box center [50, 107] width 92 height 7
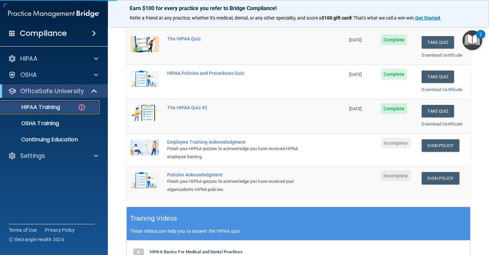
scroll to position [82, 0]
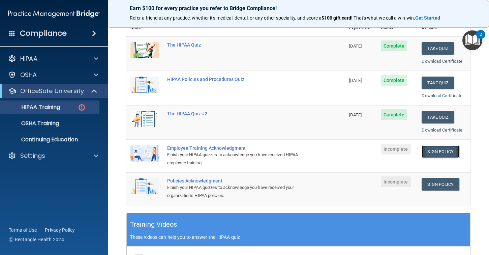
click at [438, 150] on link "Sign Policy" at bounding box center [439, 151] width 37 height 12
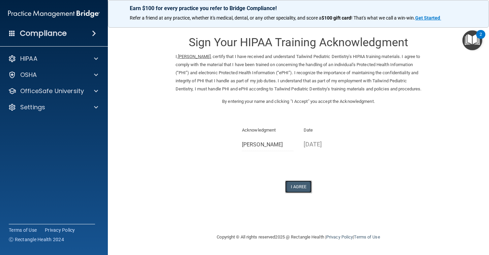
click at [301, 193] on button "I Agree" at bounding box center [298, 186] width 27 height 12
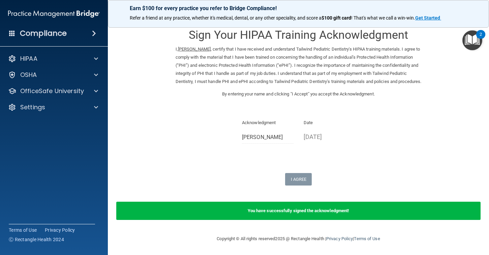
scroll to position [15, 0]
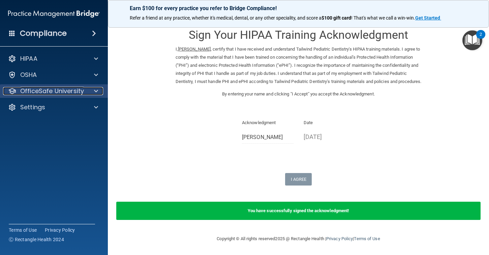
click at [87, 93] on div at bounding box center [95, 91] width 17 height 8
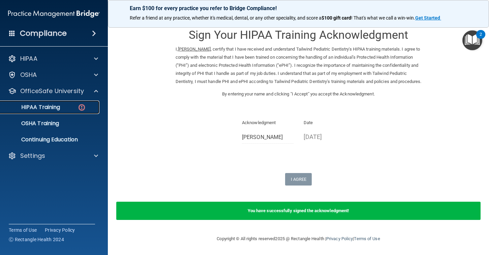
click at [64, 106] on div "HIPAA Training" at bounding box center [50, 107] width 92 height 7
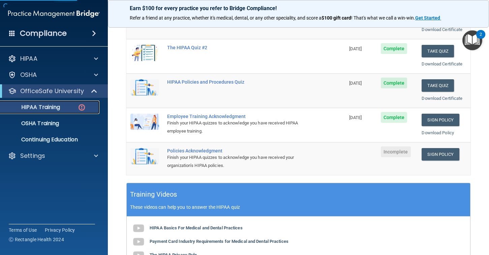
scroll to position [112, 0]
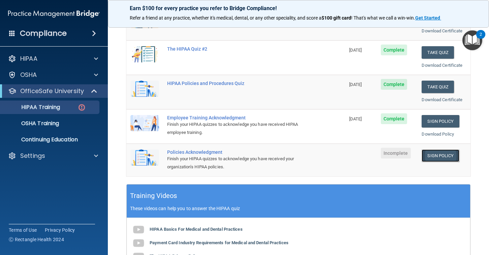
click at [443, 155] on link "Sign Policy" at bounding box center [439, 155] width 37 height 12
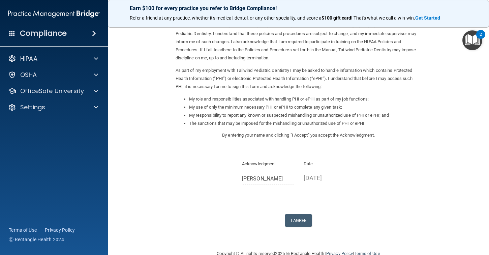
scroll to position [40, 0]
click at [303, 219] on button "I Agree" at bounding box center [298, 219] width 27 height 12
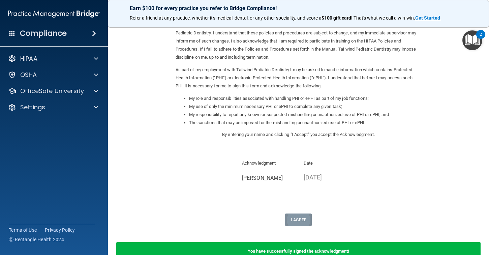
scroll to position [61, 0]
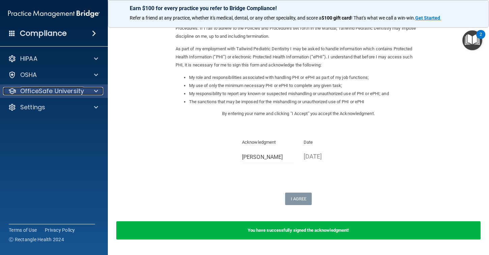
click at [95, 87] on span at bounding box center [96, 91] width 4 height 8
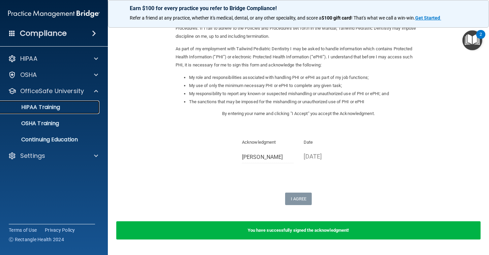
click at [75, 108] on div "HIPAA Training" at bounding box center [50, 107] width 92 height 7
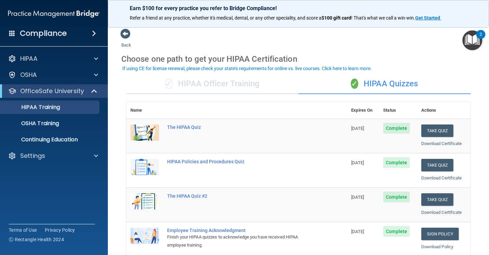
click at [242, 84] on div "✓ HIPAA Officer Training" at bounding box center [212, 84] width 172 height 20
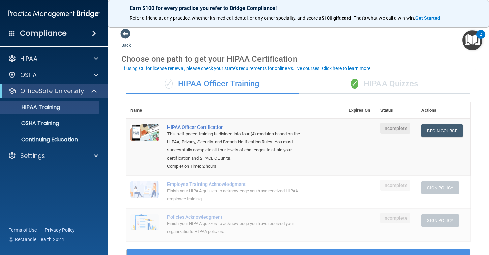
click at [395, 85] on div "✓ HIPAA Quizzes" at bounding box center [384, 84] width 172 height 20
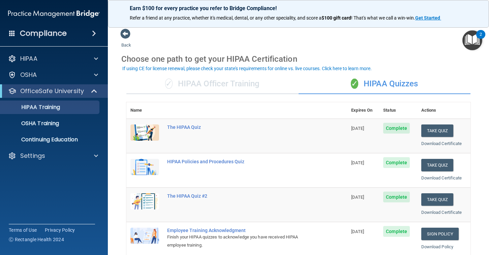
click at [258, 81] on div "✓ HIPAA Officer Training" at bounding box center [212, 84] width 172 height 20
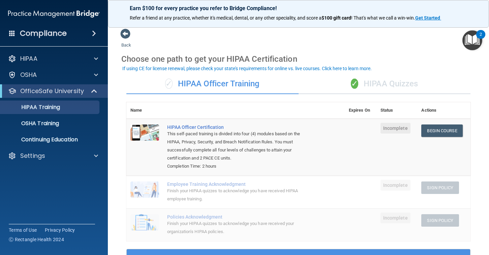
click at [397, 79] on div "✓ HIPAA Quizzes" at bounding box center [384, 84] width 172 height 20
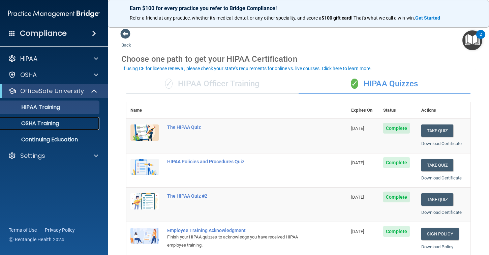
click at [62, 122] on div "OSHA Training" at bounding box center [50, 123] width 92 height 7
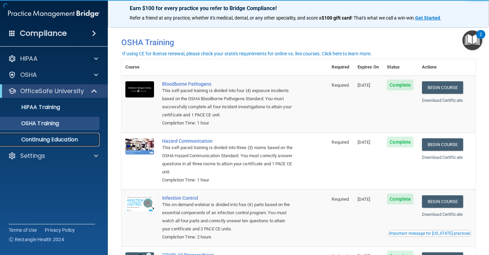
click at [79, 138] on p "Continuing Education" at bounding box center [50, 139] width 92 height 7
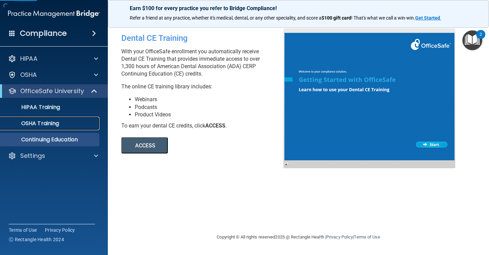
click at [66, 118] on link "OSHA Training" at bounding box center [46, 123] width 106 height 13
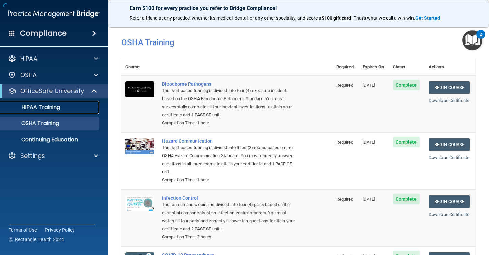
click at [62, 103] on link "HIPAA Training" at bounding box center [46, 106] width 106 height 13
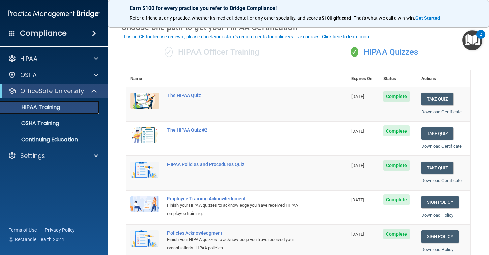
scroll to position [27, 0]
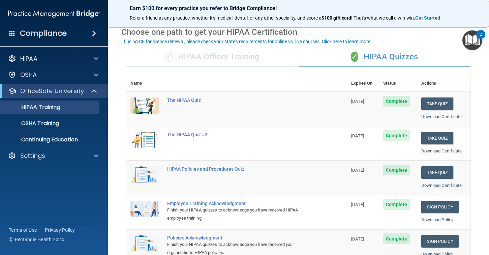
click at [237, 60] on div "✓ HIPAA Officer Training" at bounding box center [212, 57] width 172 height 20
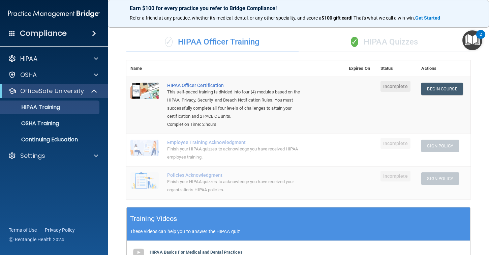
scroll to position [0, 0]
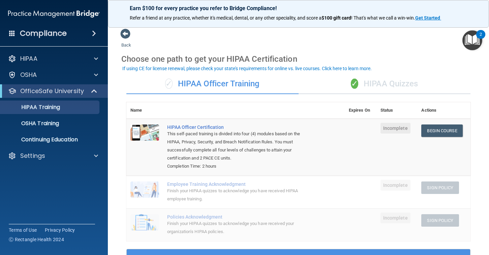
click at [385, 79] on div "✓ HIPAA Quizzes" at bounding box center [384, 84] width 172 height 20
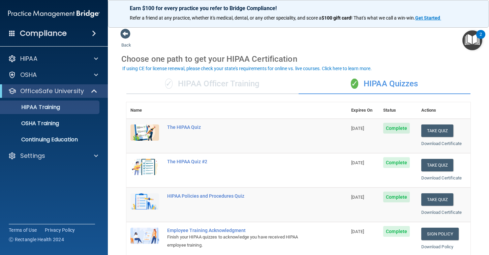
click at [229, 82] on div "✓ HIPAA Officer Training" at bounding box center [212, 84] width 172 height 20
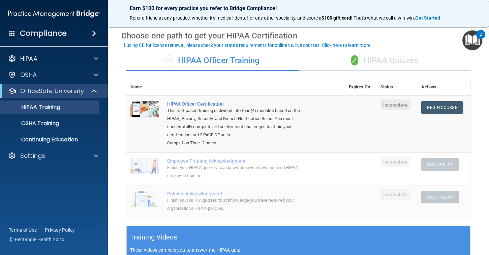
scroll to position [39, 0]
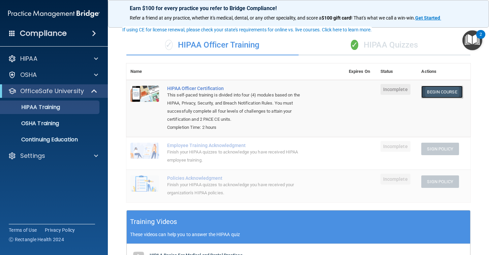
click at [437, 96] on link "Begin Course" at bounding box center [441, 92] width 41 height 12
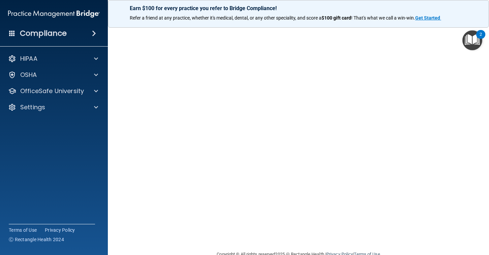
scroll to position [29, 0]
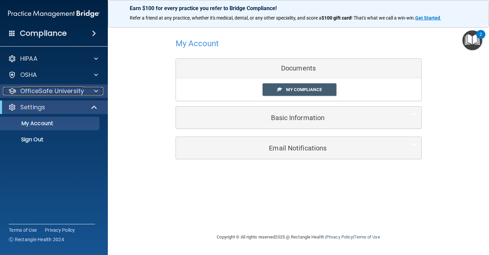
click at [92, 92] on div at bounding box center [95, 91] width 17 height 8
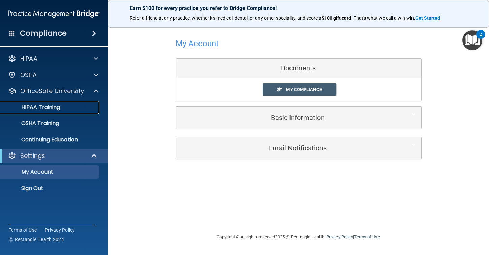
click at [50, 108] on p "HIPAA Training" at bounding box center [32, 107] width 56 height 7
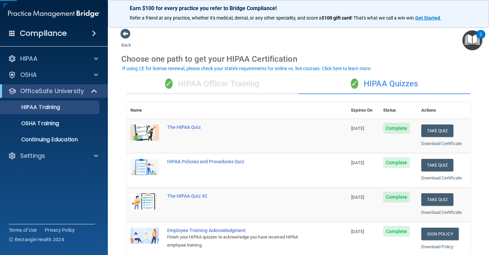
click at [244, 84] on div "✓ HIPAA Officer Training" at bounding box center [212, 84] width 172 height 20
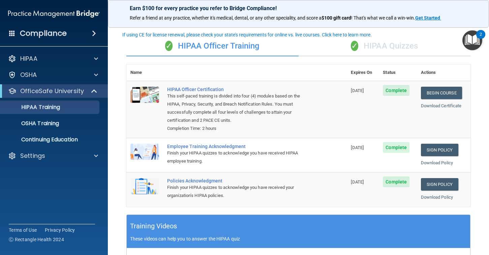
scroll to position [34, 0]
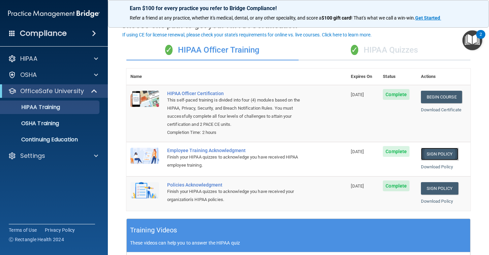
click at [441, 155] on link "Sign Policy" at bounding box center [439, 153] width 37 height 12
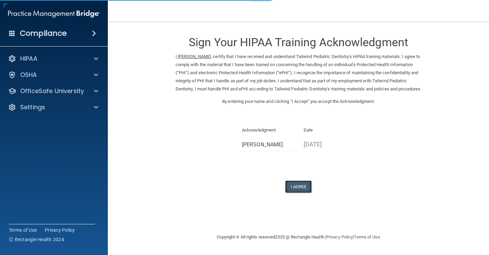
click at [295, 193] on button "I Agree" at bounding box center [298, 186] width 27 height 12
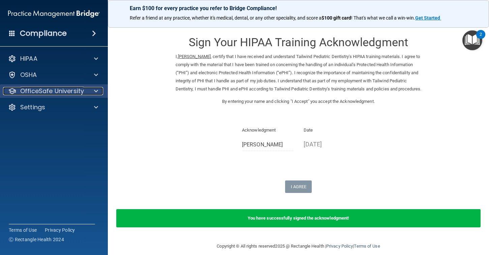
click at [92, 92] on div at bounding box center [95, 91] width 17 height 8
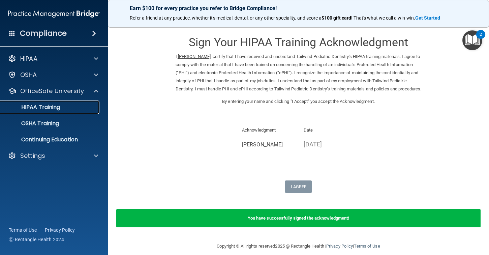
click at [66, 108] on div "HIPAA Training" at bounding box center [50, 107] width 92 height 7
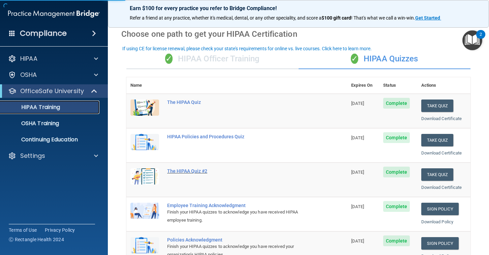
scroll to position [12, 0]
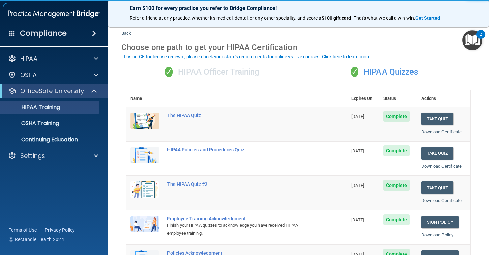
click at [254, 76] on div "✓ HIPAA Officer Training" at bounding box center [212, 72] width 172 height 20
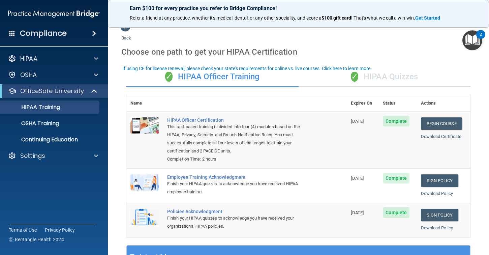
scroll to position [0, 0]
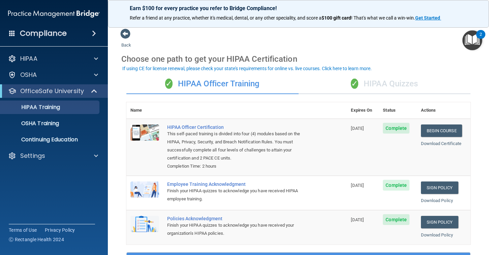
click at [368, 85] on div "✓ HIPAA Quizzes" at bounding box center [384, 84] width 172 height 20
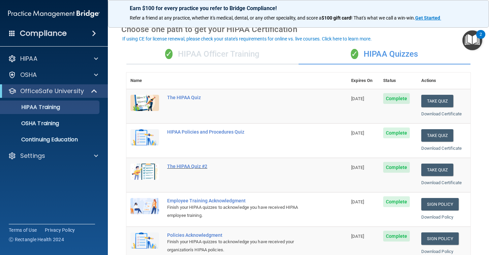
scroll to position [24, 0]
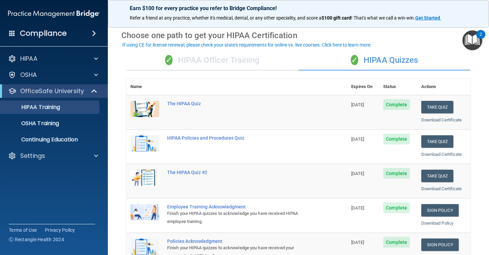
click at [247, 60] on div "✓ HIPAA Officer Training" at bounding box center [212, 60] width 172 height 20
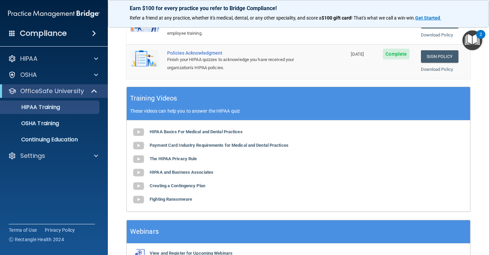
scroll to position [193, 0]
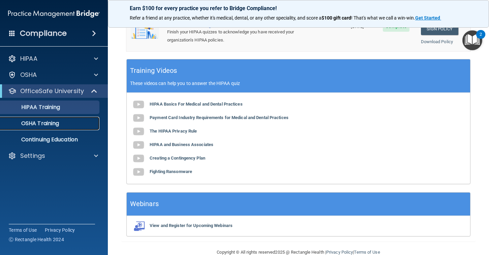
click at [81, 129] on link "OSHA Training" at bounding box center [46, 123] width 106 height 13
